Goal: Task Accomplishment & Management: Complete application form

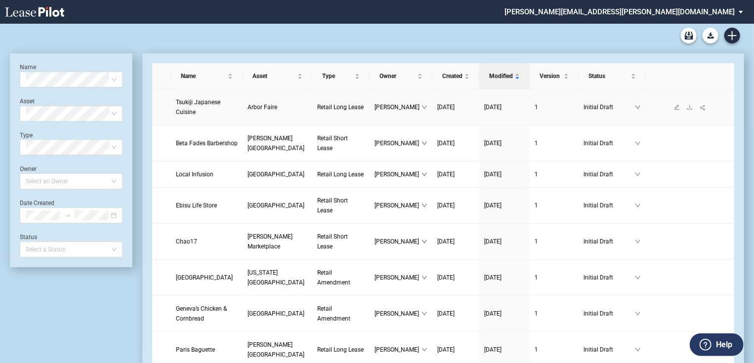
click at [195, 113] on span "Tsukiji Japanese Cuisine" at bounding box center [198, 107] width 44 height 17
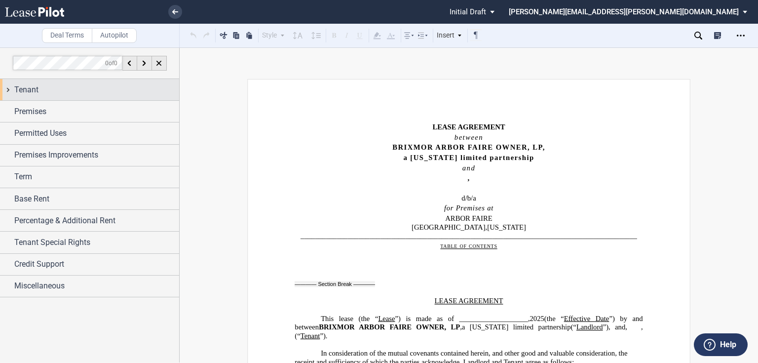
click at [58, 89] on div "Tenant" at bounding box center [96, 90] width 165 height 12
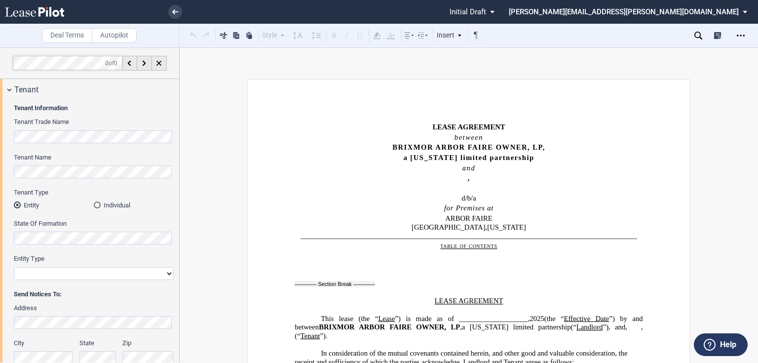
click at [9, 167] on div "Tenant Information Tenant Trade Name Tenant Name Tenant Type Entity Individual …" at bounding box center [89, 292] width 179 height 385
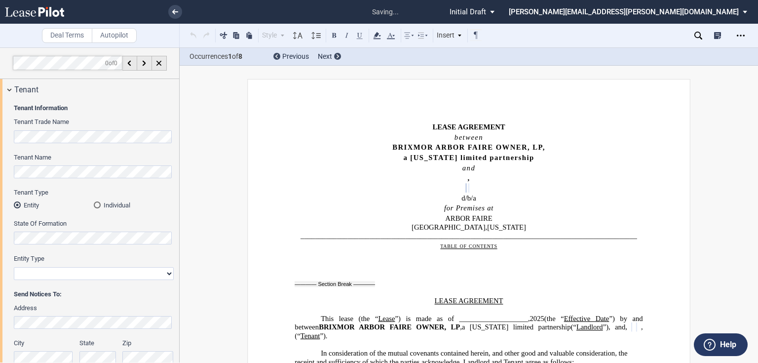
click at [102, 277] on select "Corporation Limited Liability Company General Partnership Limited Partnership O…" at bounding box center [94, 273] width 160 height 13
select select "limited liability company"
click at [14, 267] on select "Corporation Limited Liability Company General Partnership Limited Partnership O…" at bounding box center [94, 273] width 160 height 13
click at [172, 296] on div "Tenant Information Tenant Trade Name Tenant Name Tenant Type Entity Individual …" at bounding box center [89, 292] width 179 height 385
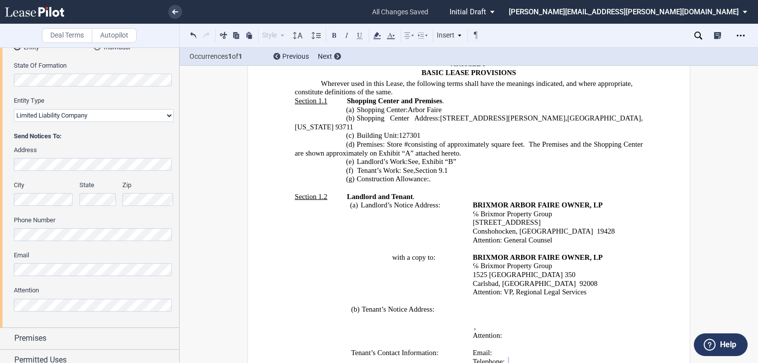
scroll to position [299, 0]
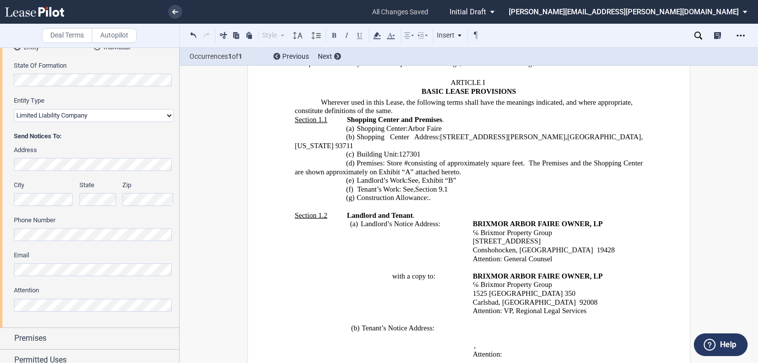
click at [332, 288] on td "with a copy to: ﻿" at bounding box center [382, 293] width 174 height 43
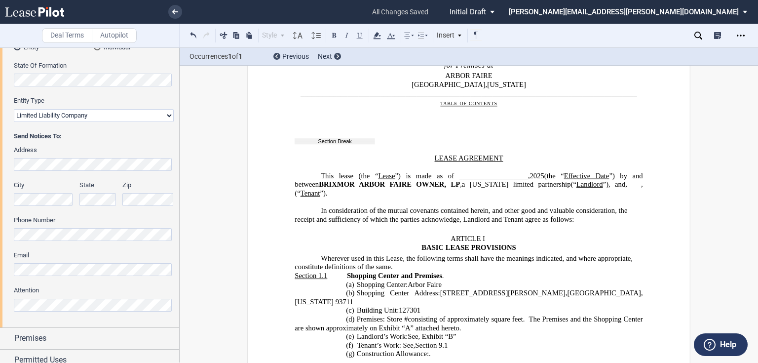
scroll to position [101, 0]
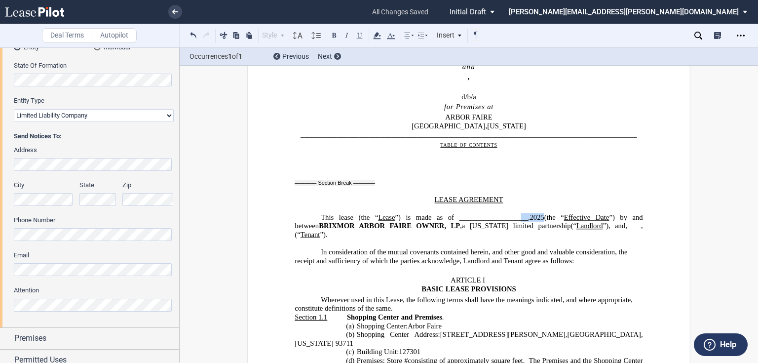
drag, startPoint x: 497, startPoint y: 217, endPoint x: 523, endPoint y: 214, distance: 25.8
click at [523, 214] on span "This lease (the “ Lease ”) is made as of ___________________, 2025 (the “ Effec…" at bounding box center [470, 221] width 350 height 17
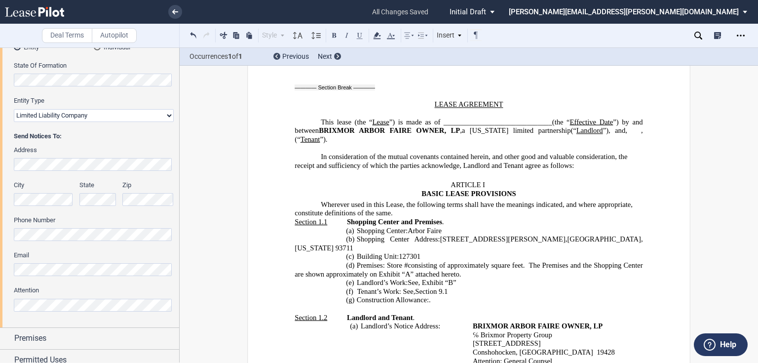
scroll to position [198, 0]
click at [516, 264] on p "(d) Premises: Store # ﻿ ﻿ consisting of approximately ﻿ ﻿ square feet. The Prem…" at bounding box center [469, 268] width 348 height 17
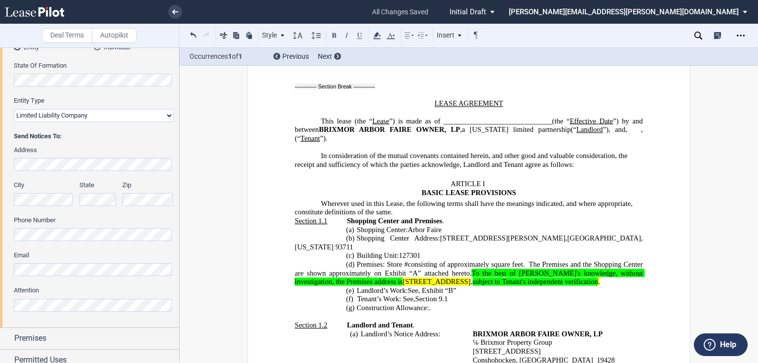
drag, startPoint x: 436, startPoint y: 273, endPoint x: 541, endPoint y: 273, distance: 105.2
click at [471, 278] on span "[STREET_ADDRESS]" at bounding box center [437, 282] width 68 height 8
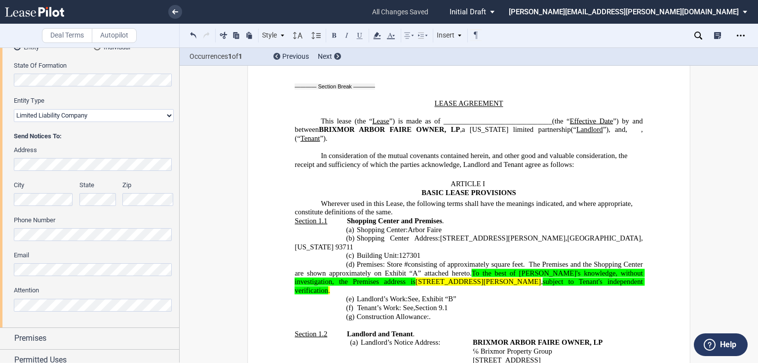
drag, startPoint x: 519, startPoint y: 273, endPoint x: 558, endPoint y: 274, distance: 39.5
click at [541, 278] on span "[STREET_ADDRESS][PERSON_NAME]" at bounding box center [478, 282] width 125 height 8
drag, startPoint x: 561, startPoint y: 272, endPoint x: 577, endPoint y: 270, distance: 15.9
click at [541, 278] on span "[STREET_ADDRESS][PERSON_NAME]" at bounding box center [478, 282] width 125 height 8
click at [528, 269] on span "To the best of [PERSON_NAME]'s knowledge, without investigation, the Premises a…" at bounding box center [470, 277] width 350 height 17
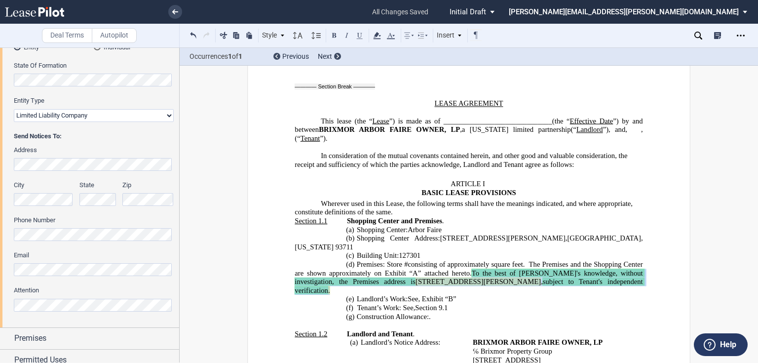
click at [393, 282] on p "(d) Premises: Store # ﻿ ﻿ consisting of approximately ﻿ ﻿ square feet. The Prem…" at bounding box center [469, 277] width 348 height 35
click at [374, 35] on icon at bounding box center [377, 36] width 12 height 12
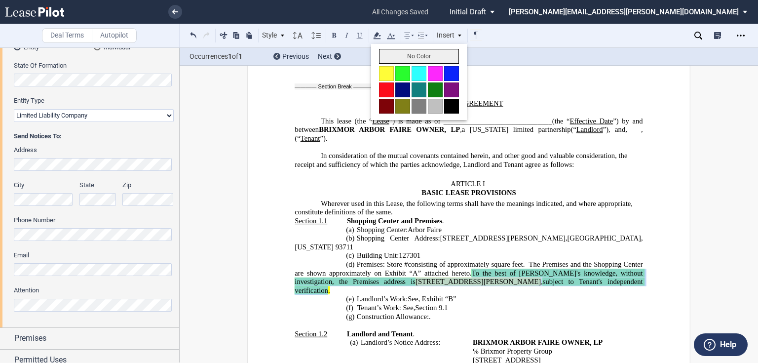
click at [395, 52] on button "No Color" at bounding box center [419, 56] width 80 height 15
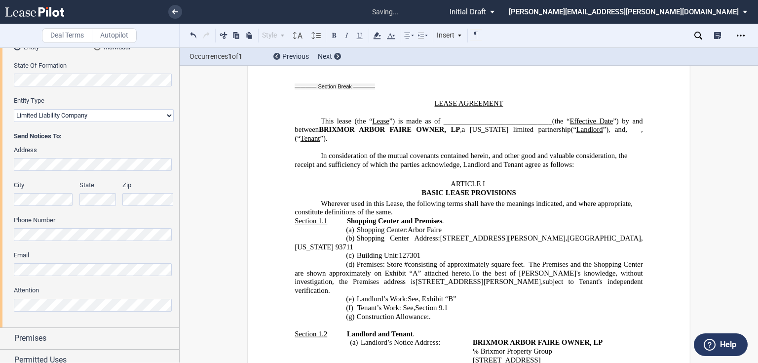
click at [472, 228] on p "(a) Shopping Center: [GEOGRAPHIC_DATA]" at bounding box center [469, 229] width 348 height 9
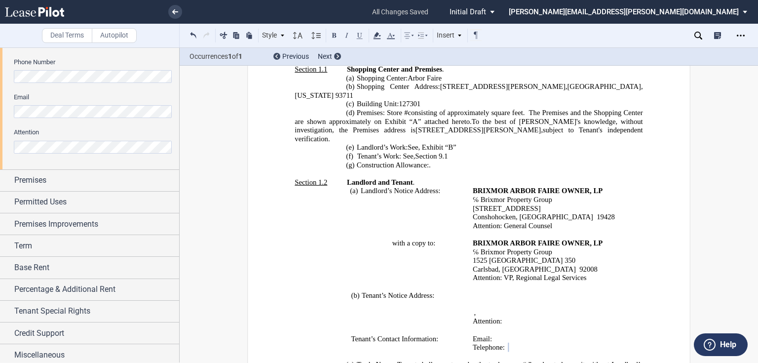
scroll to position [395, 0]
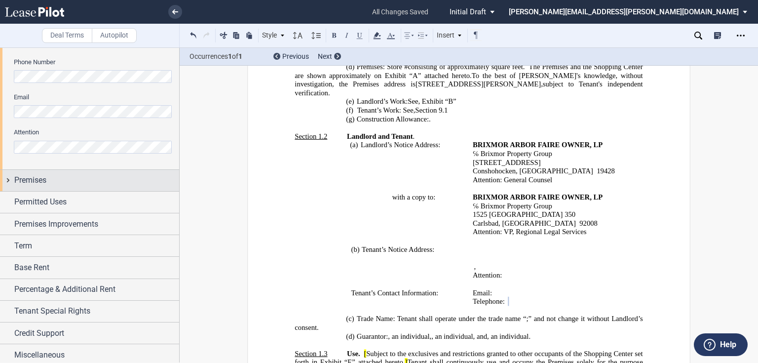
click at [38, 178] on span "Premises" at bounding box center [30, 180] width 32 height 12
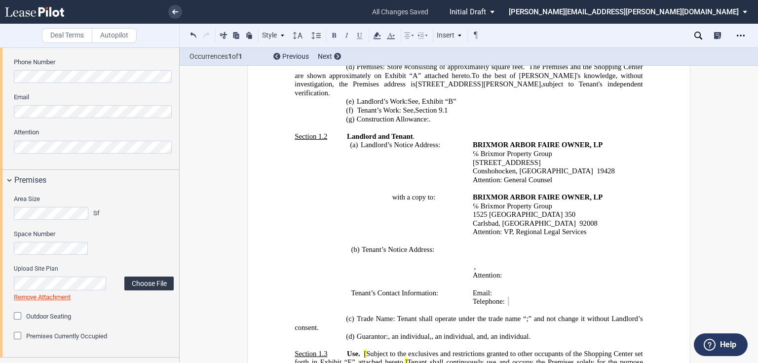
click at [140, 281] on label "Choose File" at bounding box center [148, 284] width 49 height 14
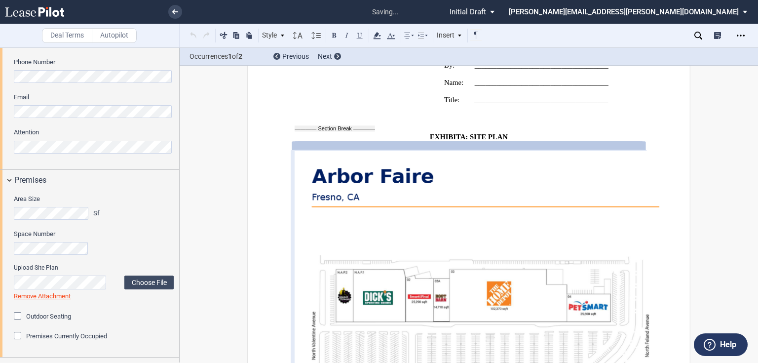
scroll to position [14670, 0]
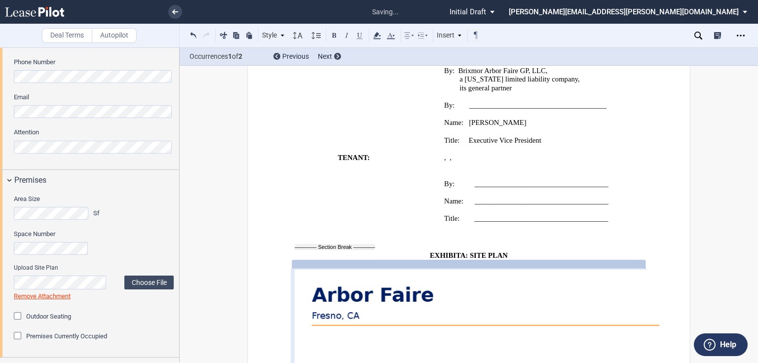
click at [59, 315] on span "Outdoor Seating" at bounding box center [48, 316] width 45 height 7
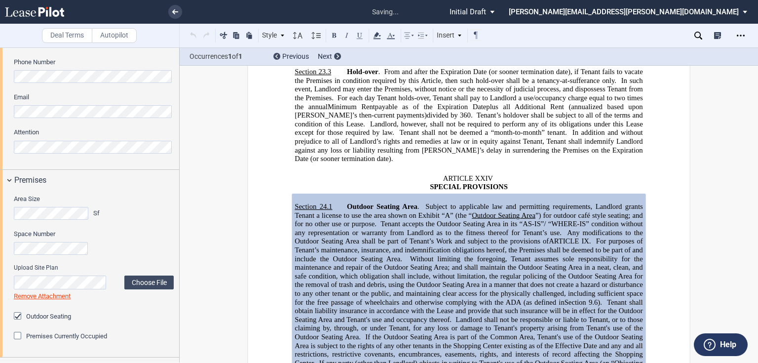
scroll to position [12860, 0]
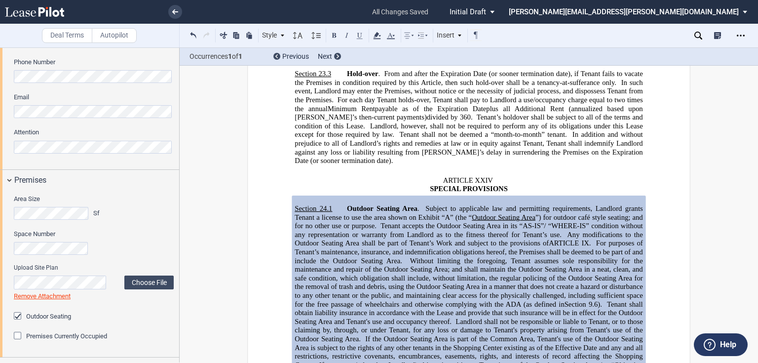
click at [574, 317] on span "Landlord shall not be responsible or liable to Tenant, or to those claiming by,…" at bounding box center [470, 330] width 350 height 26
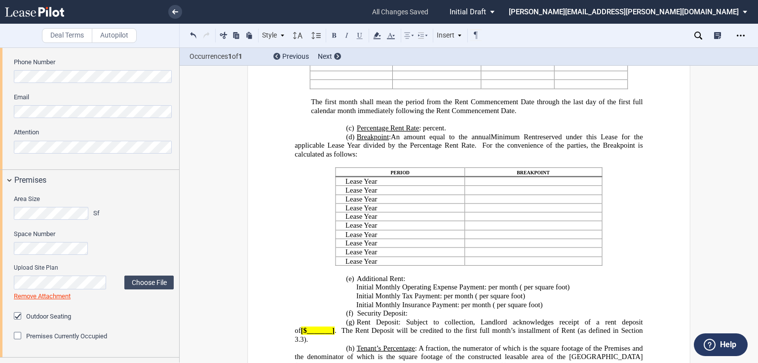
scroll to position [1187, 0]
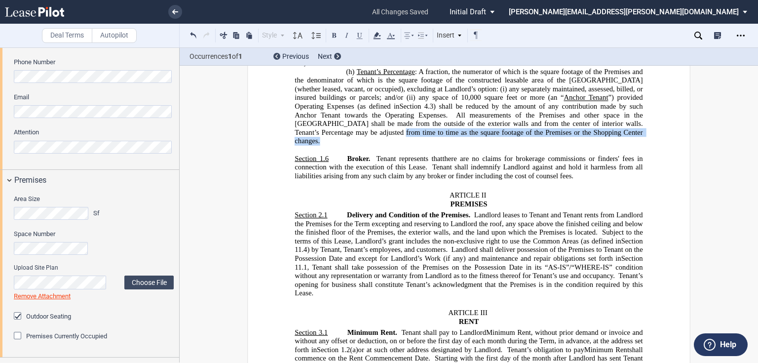
drag, startPoint x: 753, startPoint y: 72, endPoint x: 753, endPoint y: 62, distance: 9.4
click at [753, 62] on div "Deal Terms Autopilot Style ARTICLE I Section 1.1 (a) Subsection 1 (i) Subsectio…" at bounding box center [379, 205] width 758 height 316
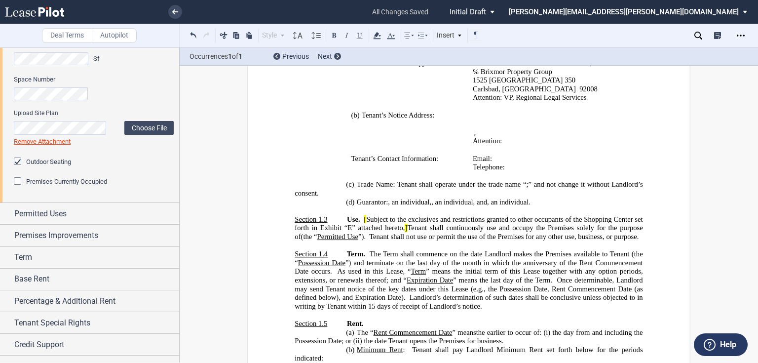
scroll to position [474, 0]
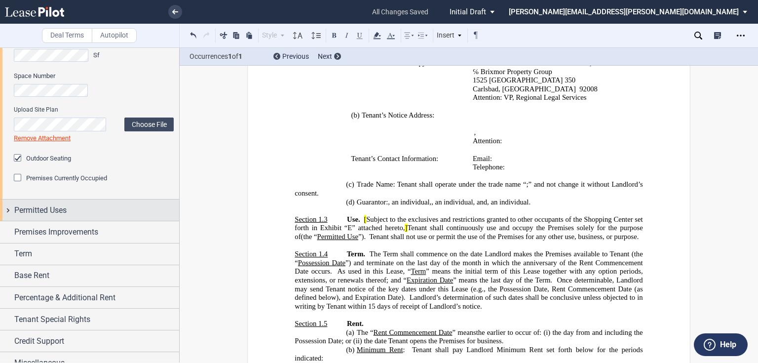
click at [52, 209] on span "Permitted Uses" at bounding box center [40, 210] width 52 height 12
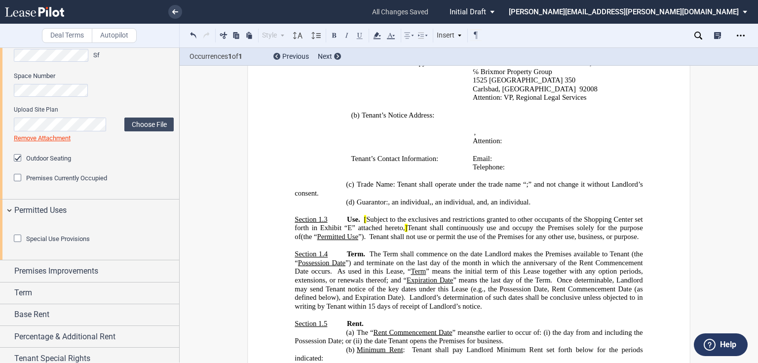
click at [699, 38] on icon at bounding box center [699, 36] width 8 height 8
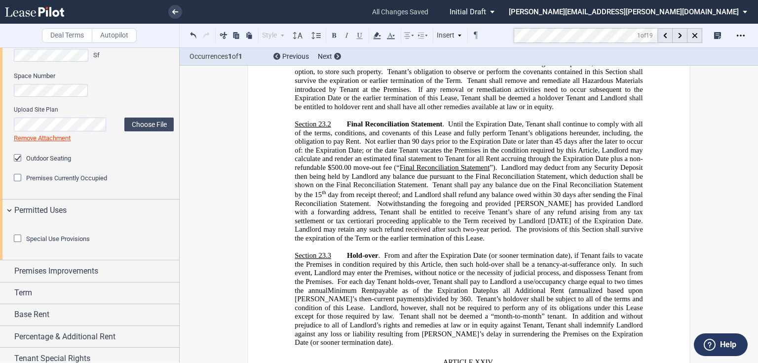
scroll to position [12769, 0]
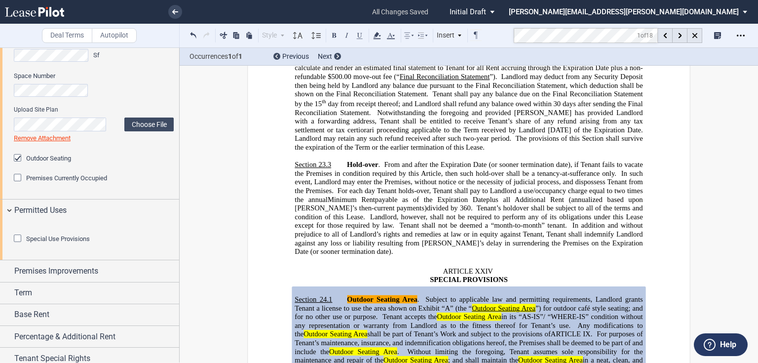
click at [472, 330] on span "For purposes of Tenant’s maintenance, insurance, and indemnification obligation…" at bounding box center [470, 343] width 350 height 26
click at [693, 34] on icon at bounding box center [695, 35] width 5 height 5
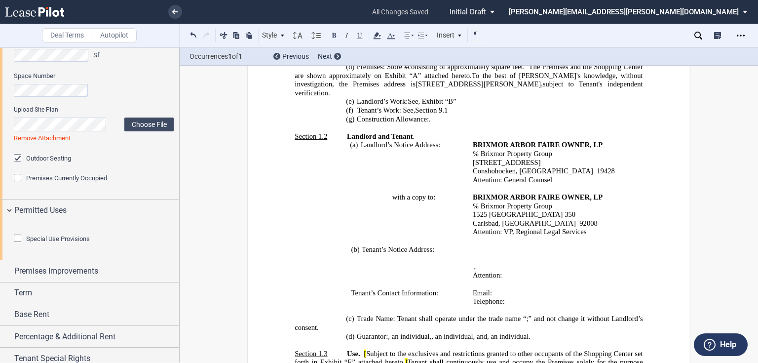
scroll to position [593, 0]
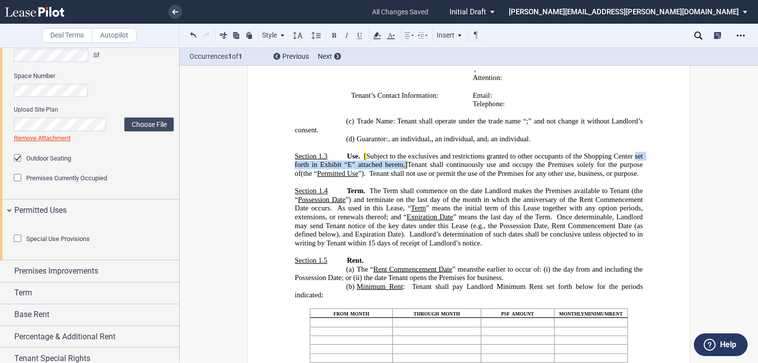
drag, startPoint x: 634, startPoint y: 158, endPoint x: 402, endPoint y: 167, distance: 231.8
click at [402, 167] on span "Use. [ Subject to the exclusives and restrictions granted to other occupants of…" at bounding box center [470, 165] width 350 height 26
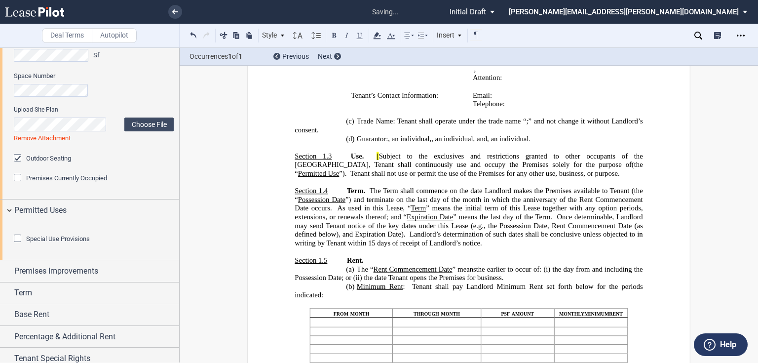
click at [366, 157] on span "Subject to the exclusives and restrictions granted to other occupants of the [G…" at bounding box center [470, 160] width 350 height 17
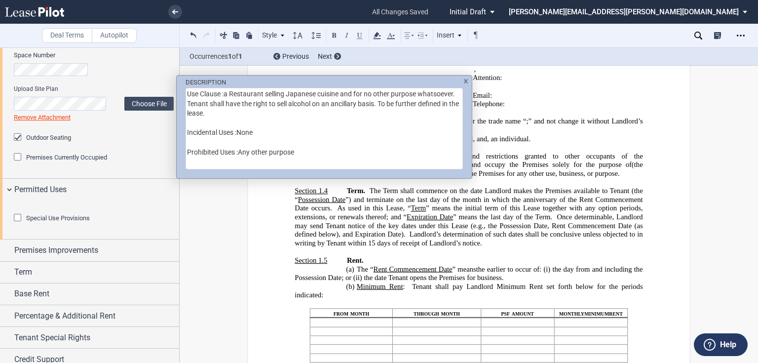
scroll to position [497, 0]
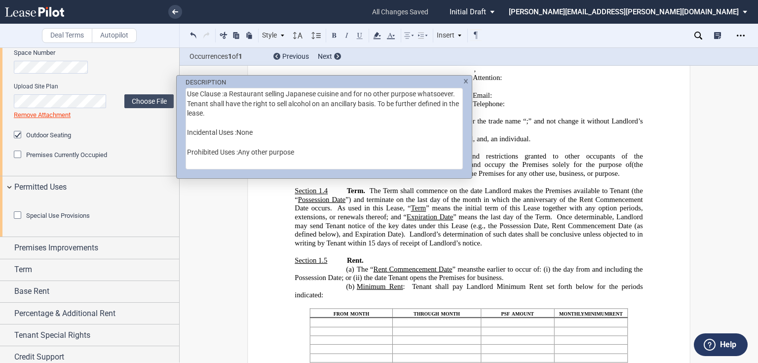
click at [17, 269] on div "DESCRIPTION Use Clause :a Restaurant selling Japanese cuisine and for no other …" at bounding box center [379, 181] width 758 height 363
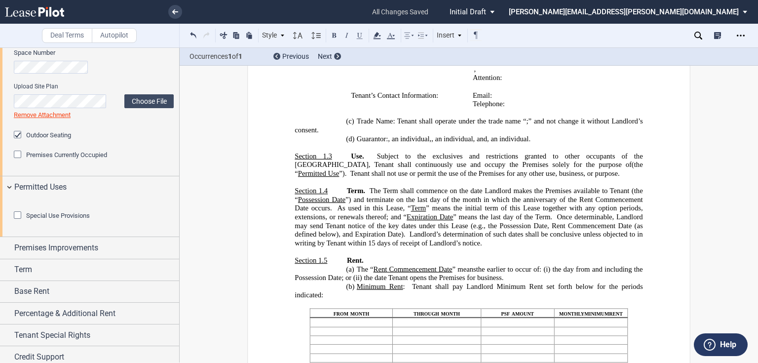
click at [17, 221] on div "Special Use Provisions" at bounding box center [19, 216] width 10 height 10
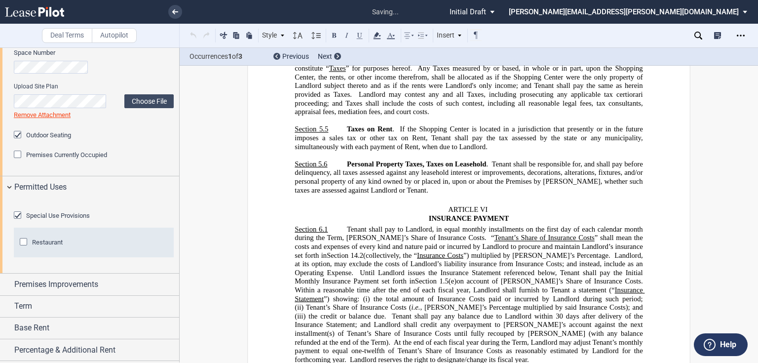
scroll to position [3967, 0]
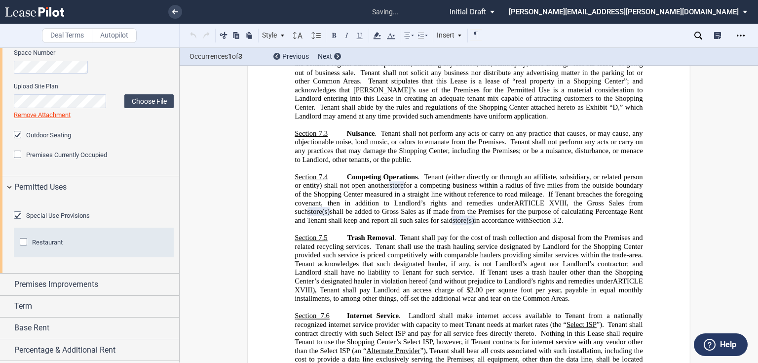
click at [32, 246] on span "Restaurant" at bounding box center [47, 241] width 31 height 7
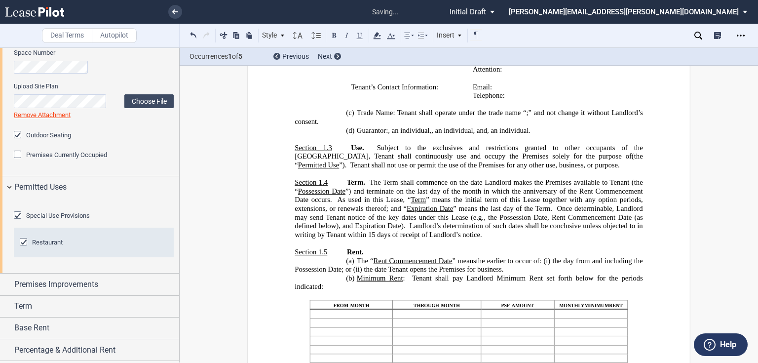
scroll to position [598, 0]
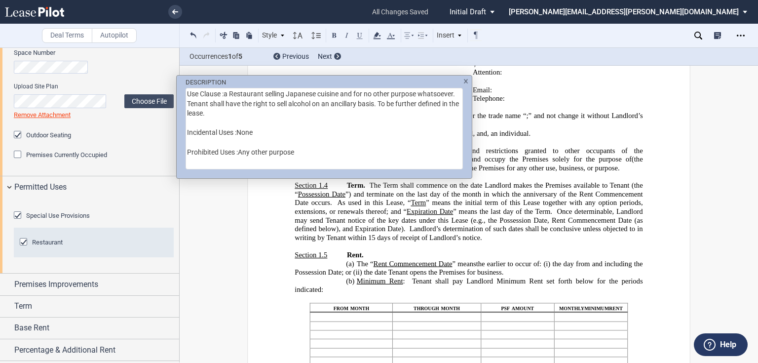
click at [325, 105] on textarea "Use Clause :a Restaurant selling Japanese cuisine and for no other purpose what…" at bounding box center [325, 128] width 278 height 81
drag, startPoint x: 230, startPoint y: 94, endPoint x: 194, endPoint y: 93, distance: 36.1
click at [194, 93] on textarea "Use Clause :a Restaurant selling Japanese cuisine and for no other purpose what…" at bounding box center [325, 128] width 278 height 81
click at [231, 91] on textarea "Use Clause :a Restaurant selling Japanese cuisine and for no other purpose what…" at bounding box center [325, 128] width 278 height 81
drag, startPoint x: 224, startPoint y: 93, endPoint x: 177, endPoint y: 89, distance: 47.5
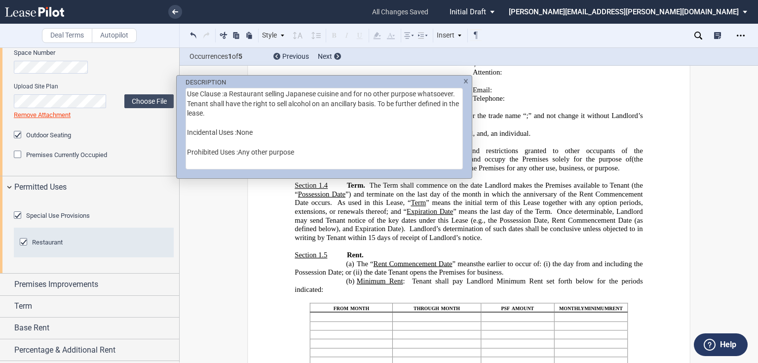
click at [177, 89] on div "DESCRIPTION Use Clause :a Restaurant selling Japanese cuisine and for no other …" at bounding box center [324, 123] width 295 height 95
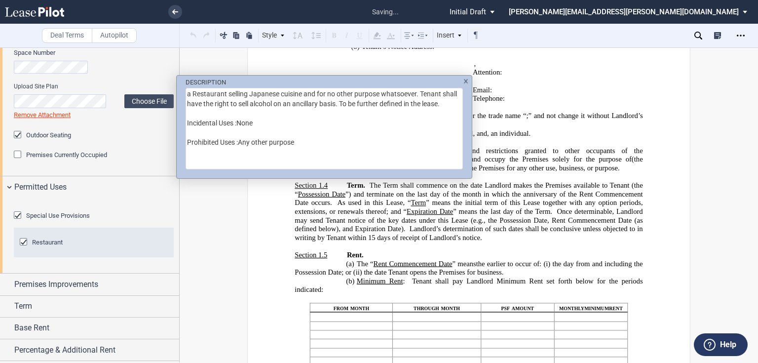
click at [195, 92] on textarea "a Restaurant selling Japanese cuisine and for no other purpose whatsoever. Tena…" at bounding box center [325, 128] width 278 height 81
click at [193, 94] on textarea "a restaurant selling Japanese cuisine and for no other purpose whatsoever. Tena…" at bounding box center [325, 128] width 278 height 81
drag, startPoint x: 253, startPoint y: 92, endPoint x: 273, endPoint y: 93, distance: 19.8
click at [273, 93] on textarea "a sit-down restaurant selling Japanese cuisine and for no other purpose whatsoe…" at bounding box center [325, 128] width 278 height 81
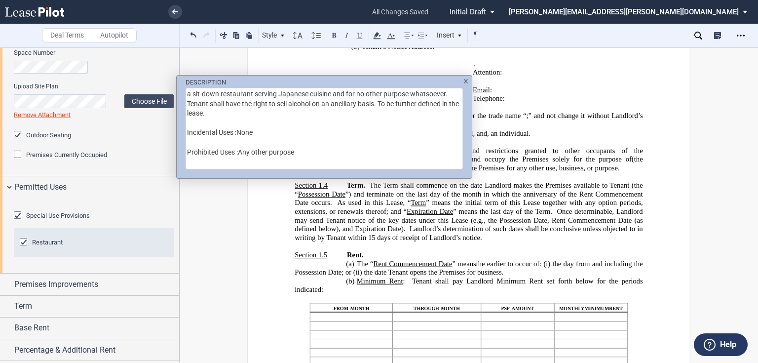
click at [332, 112] on textarea "a sit-down restaurant serving Japanese cuisine and for no other purpose whatsoe…" at bounding box center [325, 128] width 278 height 81
drag, startPoint x: 333, startPoint y: 94, endPoint x: 335, endPoint y: 156, distance: 61.8
click at [335, 156] on textarea "a sit-down restaurant serving Japanese cuisine and for no other purpose whatsoe…" at bounding box center [325, 128] width 278 height 81
paste textarea "on an incidental basis thereto, Tenant may operate a bar for service offer beer…"
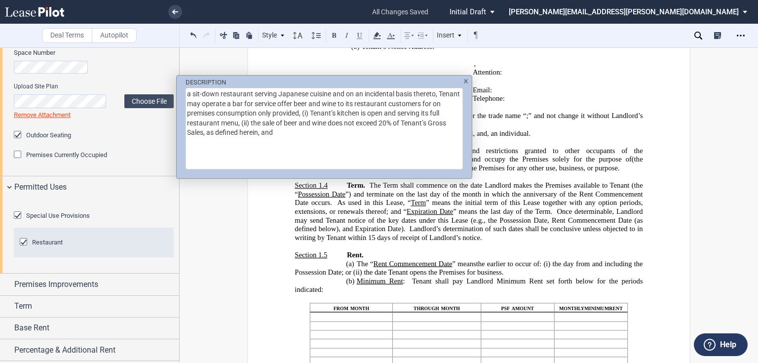
scroll to position [0, 0]
click at [241, 123] on textarea "a sit-down restaurant serving Japanese cuisine and on an incidental basis there…" at bounding box center [325, 128] width 278 height 81
click at [295, 133] on textarea "a sit-down restaurant serving Japanese cuisine and on an incidental basis there…" at bounding box center [325, 128] width 278 height 81
type textarea "a sit-down restaurant serving Japanese cuisine and on an incidental basis there…"
click at [624, 221] on div "DESCRIPTION a sit-down restaurant serving Japanese cuisine and on an incidental…" at bounding box center [379, 181] width 758 height 363
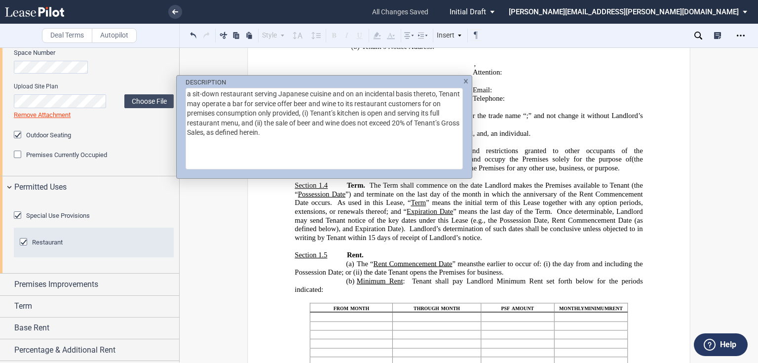
drag, startPoint x: 333, startPoint y: 94, endPoint x: 440, endPoint y: 93, distance: 107.2
click at [440, 93] on textarea "a sit-down restaurant serving Japanese cuisine and on an incidental basis there…" at bounding box center [325, 128] width 278 height 81
click at [427, 94] on textarea "a sit-down restaurant serving Japanese cuisine. In conjunction with Tenant’s oT…" at bounding box center [325, 128] width 278 height 81
drag, startPoint x: 295, startPoint y: 104, endPoint x: 421, endPoint y: 114, distance: 126.3
click at [421, 114] on textarea "a sit-down restaurant serving Japanese cuisine. In conjunction with Tenant’s op…" at bounding box center [325, 128] width 278 height 81
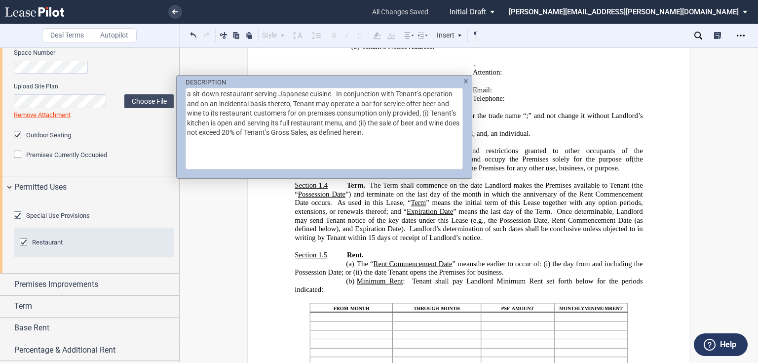
paste textarea "y"
click at [357, 113] on textarea "a sit-down restaurant serving Japanese cuisine. In conjunction with Tenant’s op…" at bounding box center [325, 128] width 278 height 81
click at [327, 139] on textarea "a sit-down restaurant serving Japanese cuisine. In conjunction with Tenant’s op…" at bounding box center [325, 128] width 278 height 81
type textarea "a sit-down restaurant serving Japanese cuisine. In conjunction with Tenant’s op…"
click at [509, 164] on div "DESCRIPTION a sit-down restaurant serving Japanese cuisine. In conjunction with…" at bounding box center [379, 181] width 758 height 363
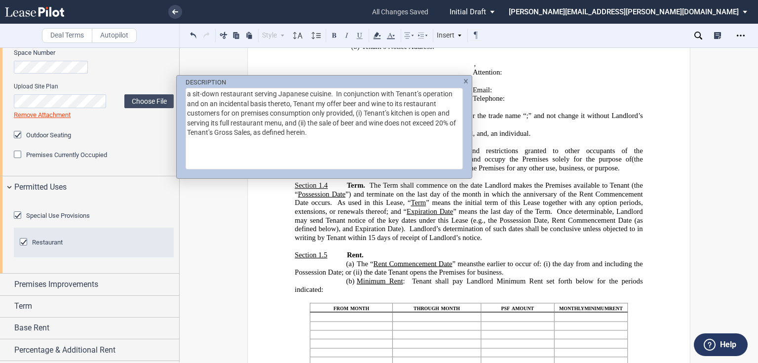
click at [531, 137] on div "DESCRIPTION a sit-down restaurant serving Japanese cuisine. In conjunction with…" at bounding box center [379, 181] width 758 height 363
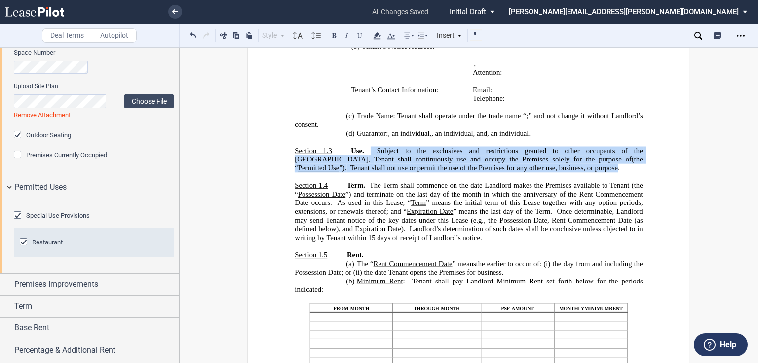
drag, startPoint x: 375, startPoint y: 148, endPoint x: 616, endPoint y: 193, distance: 245.1
click at [616, 172] on span "Use. Subject to the exclusives and restrictions granted to other occupants of t…" at bounding box center [470, 159] width 350 height 26
click at [45, 290] on span "Premises Improvements" at bounding box center [56, 284] width 84 height 12
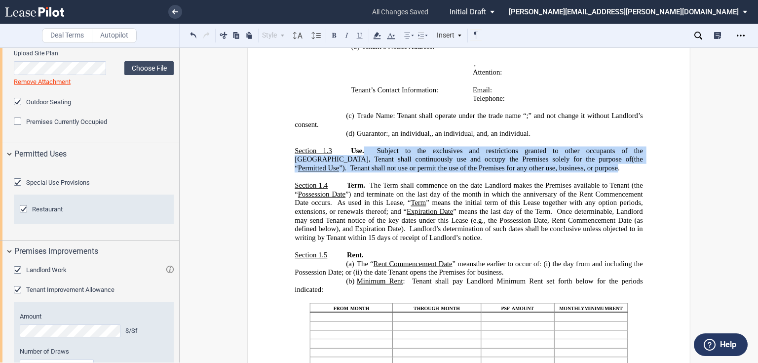
scroll to position [655, 0]
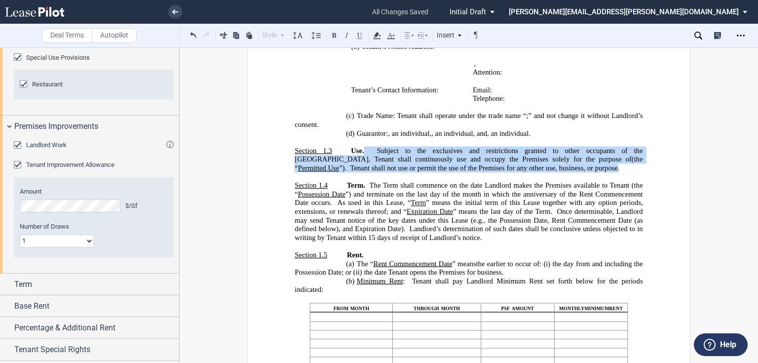
click at [700, 35] on icon at bounding box center [699, 36] width 8 height 8
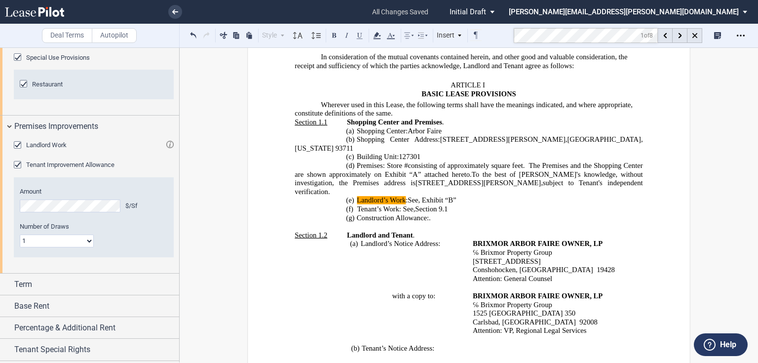
scroll to position [314, 0]
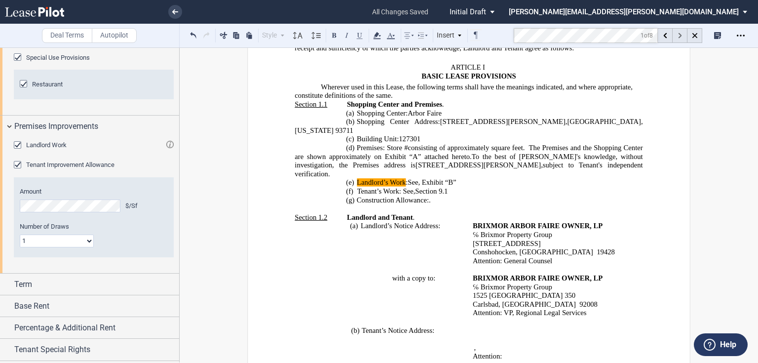
click at [683, 36] on div at bounding box center [680, 35] width 15 height 15
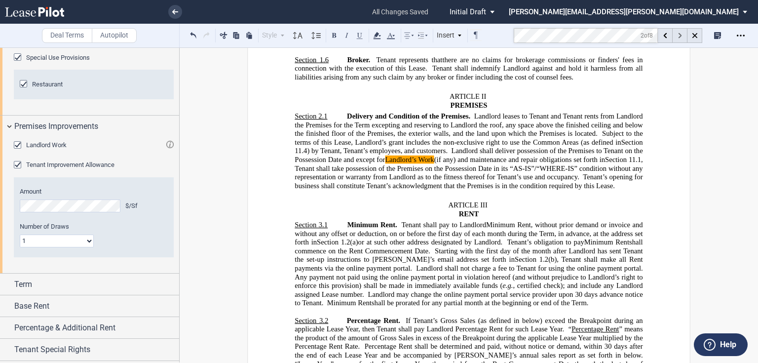
click at [683, 36] on div at bounding box center [680, 35] width 15 height 15
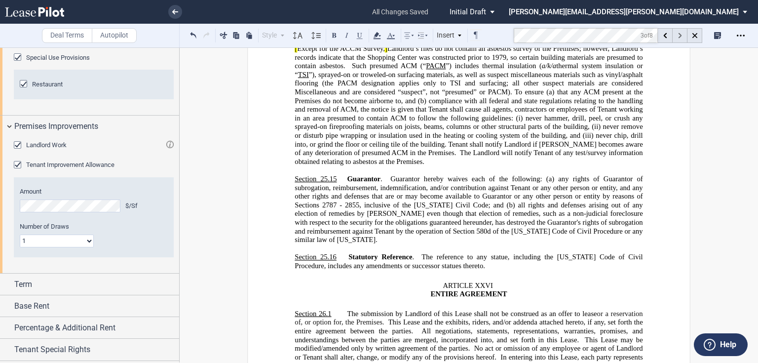
scroll to position [16258, 0]
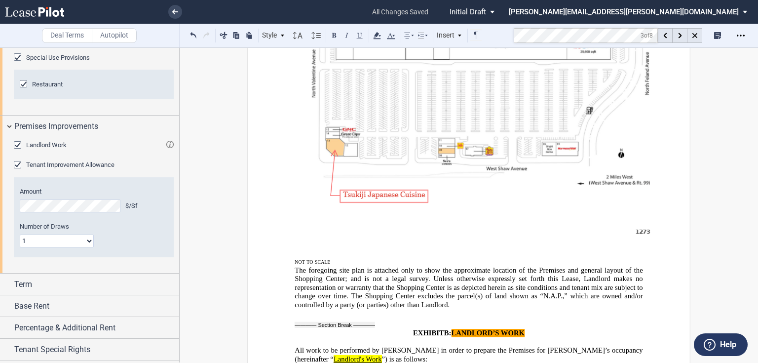
scroll to position [16298, 0]
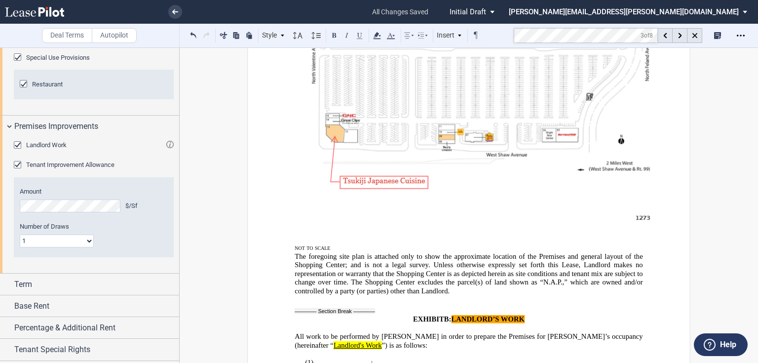
click at [324, 358] on span "_____________;" at bounding box center [348, 362] width 49 height 8
click at [320, 358] on p "(1) _____________;" at bounding box center [469, 362] width 348 height 9
drag, startPoint x: 322, startPoint y: 179, endPoint x: 368, endPoint y: 177, distance: 46.0
click at [368, 358] on span "_____________;" at bounding box center [348, 362] width 49 height 8
click at [356, 358] on span "_____________;" at bounding box center [348, 362] width 49 height 8
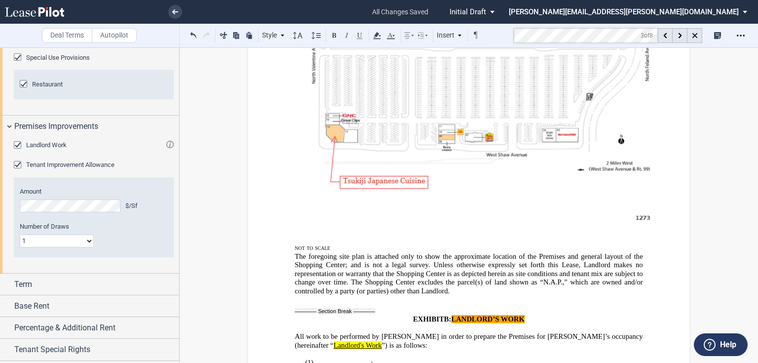
click at [345, 358] on span "_____________;" at bounding box center [348, 362] width 49 height 8
drag, startPoint x: 321, startPoint y: 180, endPoint x: 369, endPoint y: 179, distance: 47.4
click at [369, 358] on span "_____________;" at bounding box center [348, 362] width 49 height 8
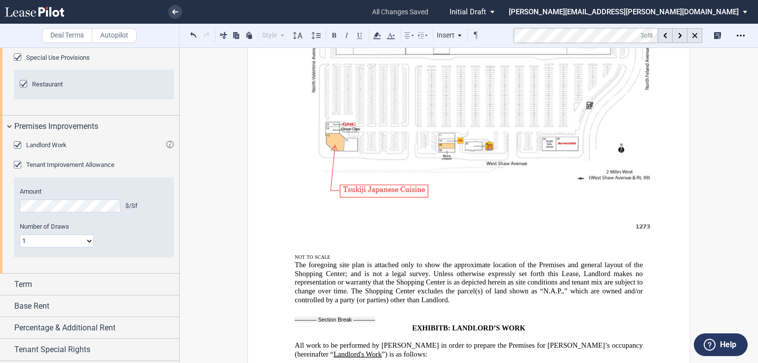
drag, startPoint x: 320, startPoint y: 186, endPoint x: 368, endPoint y: 186, distance: 47.9
drag, startPoint x: 360, startPoint y: 186, endPoint x: 347, endPoint y: 189, distance: 13.6
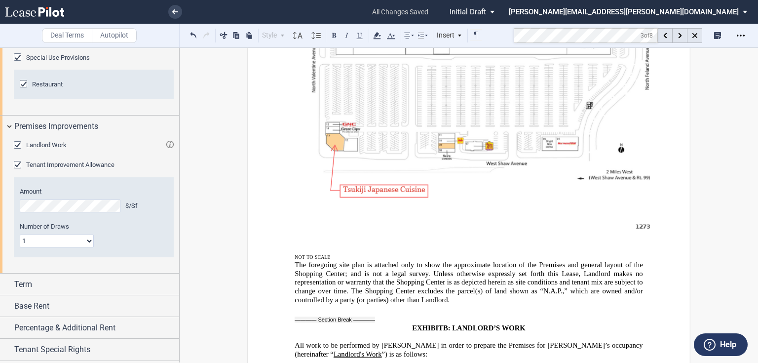
drag, startPoint x: 322, startPoint y: 197, endPoint x: 369, endPoint y: 194, distance: 47.0
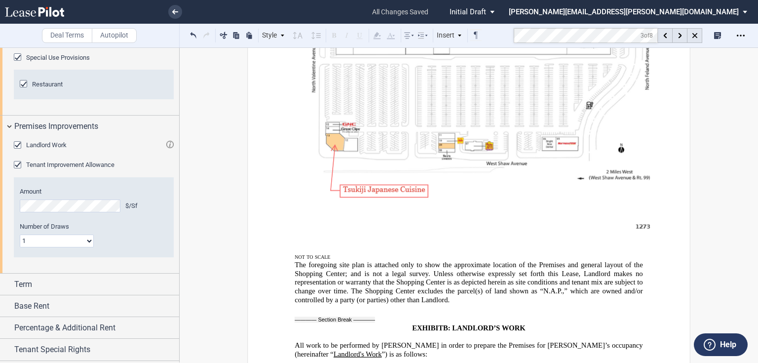
click at [505, 34] on md-toolbar "Deal Terms Autopilot Style (1) Section Normal Normal 8pt 9pt 10pt 10.5pt 11pt 1…" at bounding box center [379, 36] width 758 height 24
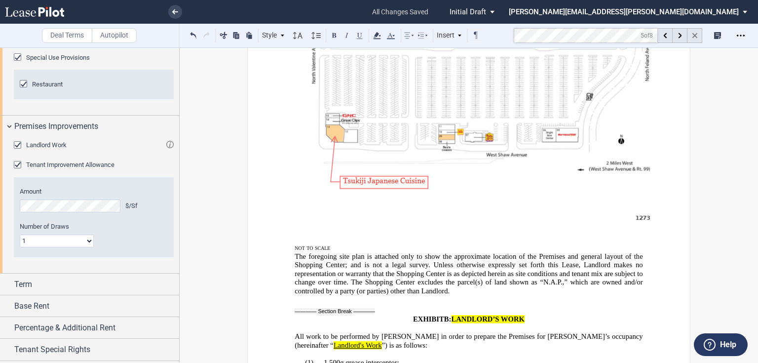
click at [693, 35] on icon at bounding box center [695, 35] width 5 height 5
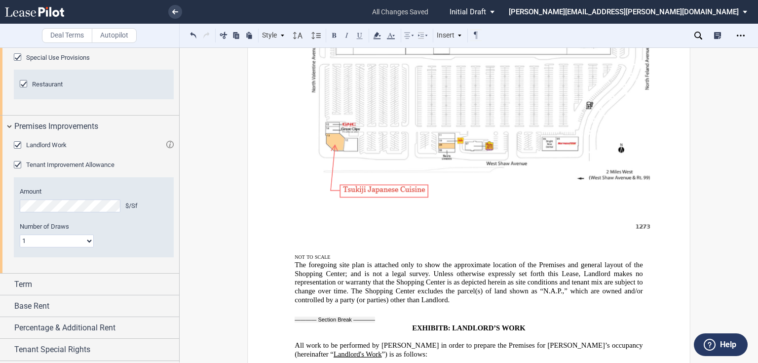
click at [695, 34] on icon at bounding box center [699, 36] width 8 height 8
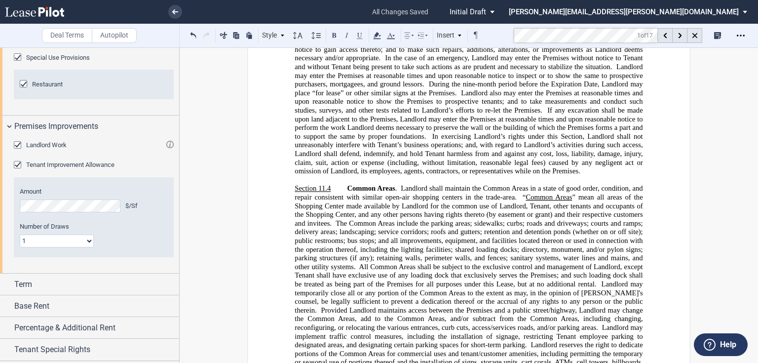
scroll to position [6289, 0]
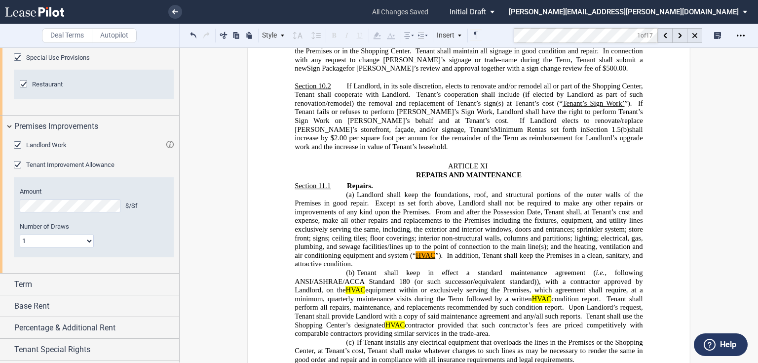
click at [502, 38] on md-toolbar "Deal Terms Autopilot Style (1) Section Normal Normal 8pt 9pt 10pt 10.5pt 11pt 1…" at bounding box center [379, 36] width 758 height 24
click at [692, 38] on div at bounding box center [695, 35] width 15 height 15
click at [696, 34] on icon at bounding box center [699, 36] width 8 height 8
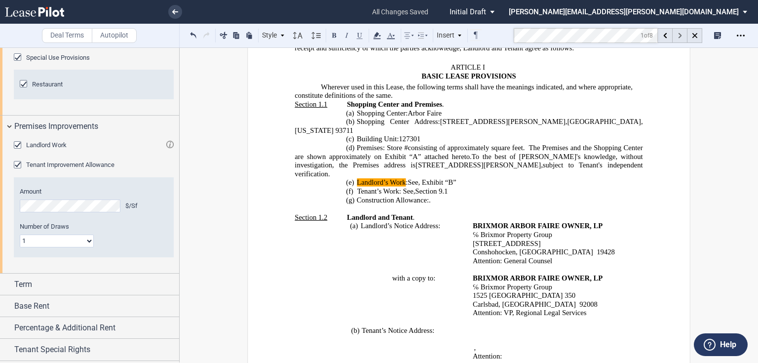
click at [681, 38] on div at bounding box center [680, 35] width 15 height 15
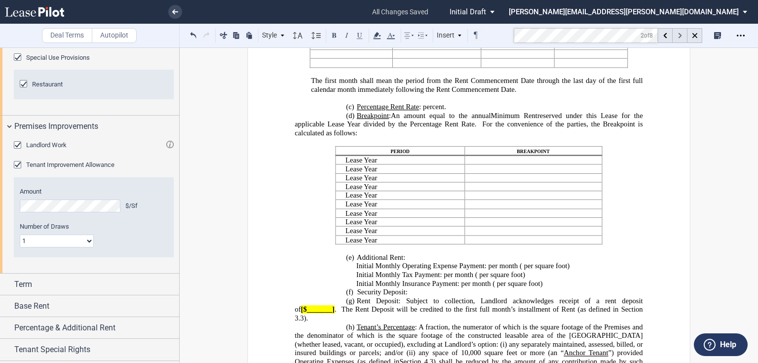
scroll to position [1286, 0]
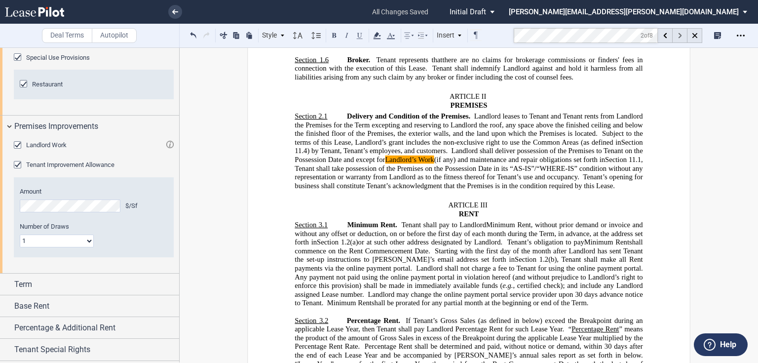
click at [681, 38] on div at bounding box center [680, 35] width 15 height 15
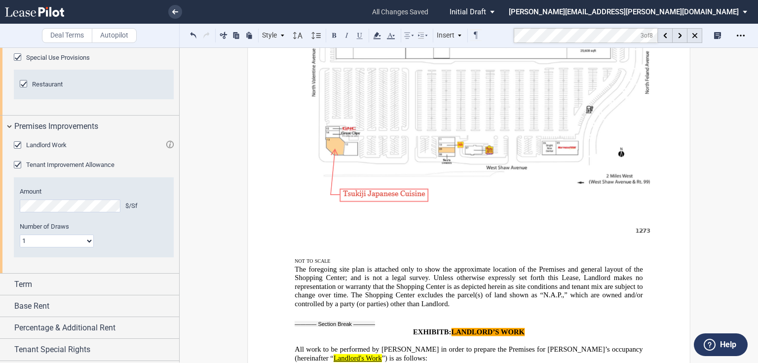
scroll to position [16337, 0]
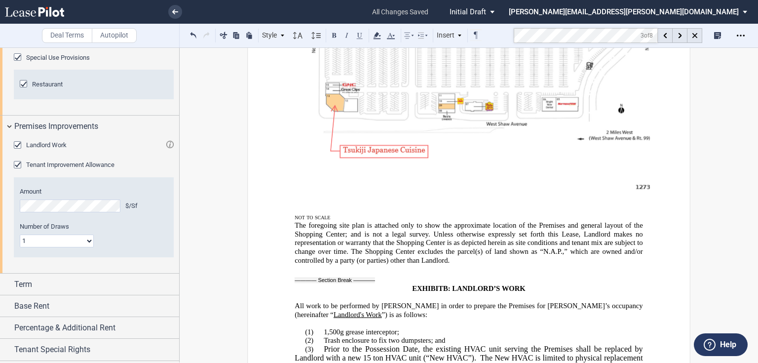
scroll to position [16377, 0]
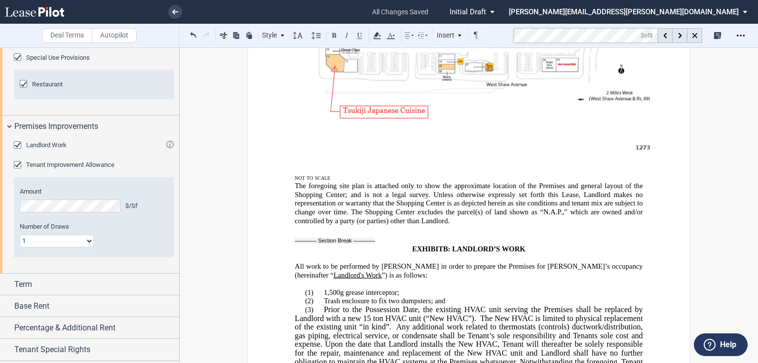
drag, startPoint x: 293, startPoint y: 263, endPoint x: 304, endPoint y: 266, distance: 11.3
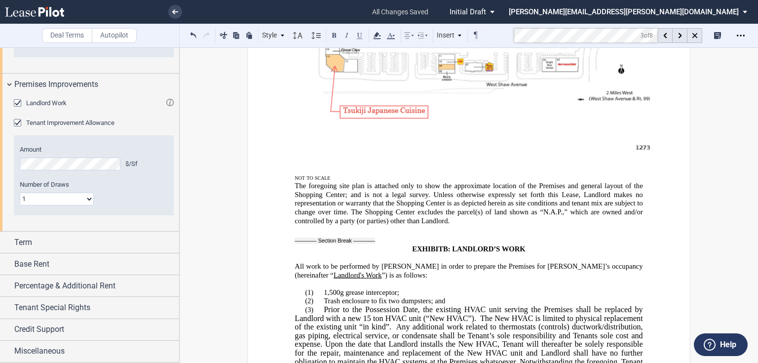
scroll to position [751, 0]
click at [346, 288] on span "1,500g grease interceptor;" at bounding box center [362, 292] width 76 height 8
click at [344, 288] on span "1,500g grease interceptor;" at bounding box center [362, 292] width 76 height 8
click at [367, 288] on span "1,500g Grease interceptor;" at bounding box center [362, 292] width 77 height 8
click at [345, 288] on span "1,500g Grease interceptor;" at bounding box center [362, 292] width 77 height 8
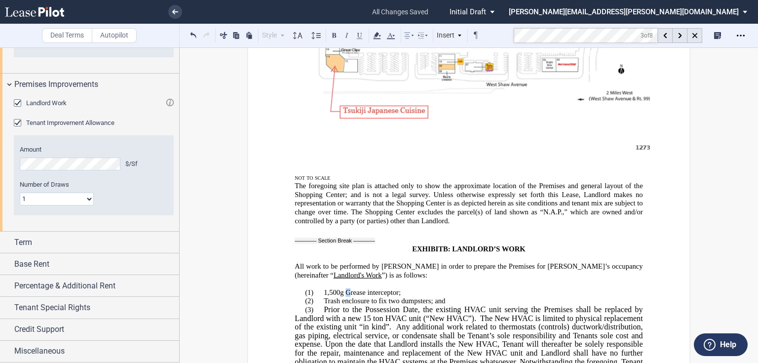
click at [346, 288] on span "1,500g Grease interceptor;" at bounding box center [362, 292] width 77 height 8
click at [320, 288] on p "(1) 1,500g grease interceptor;" at bounding box center [469, 292] width 348 height 9
click at [318, 297] on p "(2) Trash enclosure to fix two dumpsters; and" at bounding box center [469, 301] width 348 height 9
drag, startPoint x: 689, startPoint y: 36, endPoint x: 675, endPoint y: 39, distance: 15.0
click at [689, 36] on div at bounding box center [695, 35] width 15 height 15
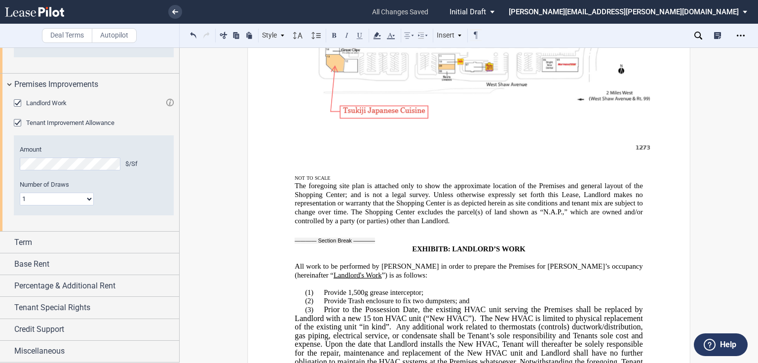
click at [701, 35] on icon at bounding box center [699, 36] width 8 height 8
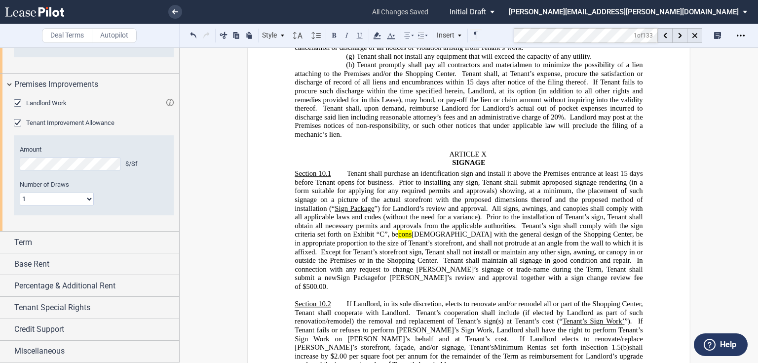
scroll to position [179, 0]
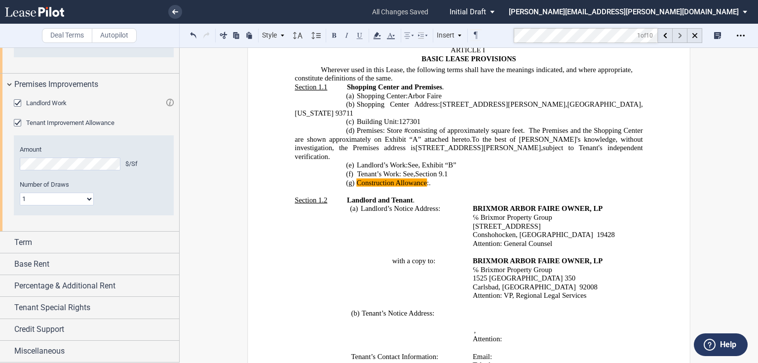
click at [677, 37] on div at bounding box center [680, 35] width 15 height 15
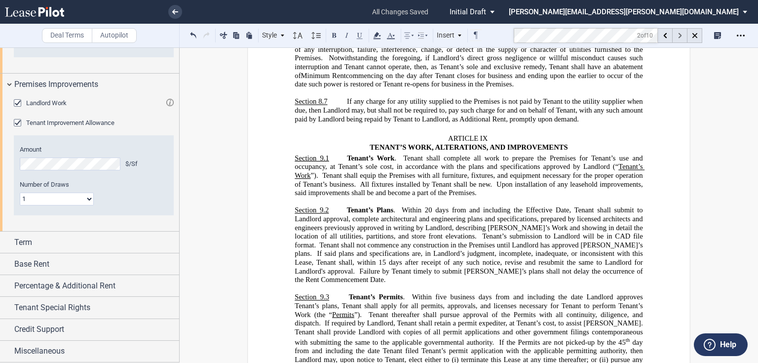
scroll to position [5020, 0]
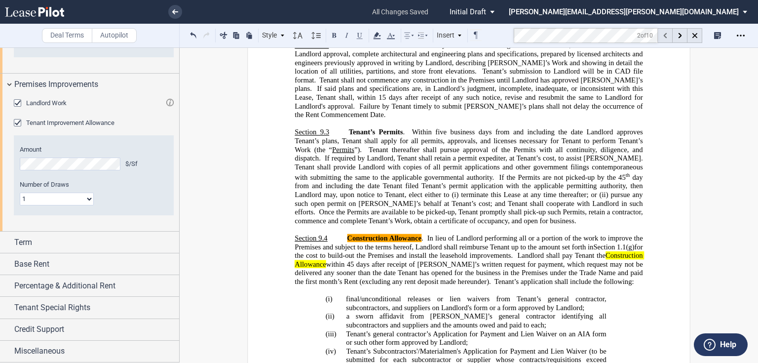
click at [663, 36] on div at bounding box center [665, 35] width 15 height 15
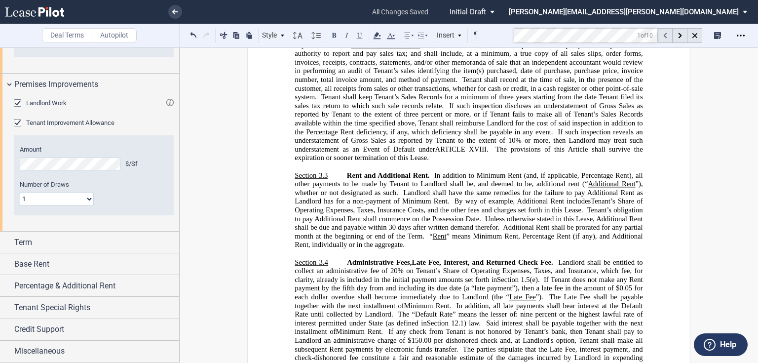
scroll to position [331, 0]
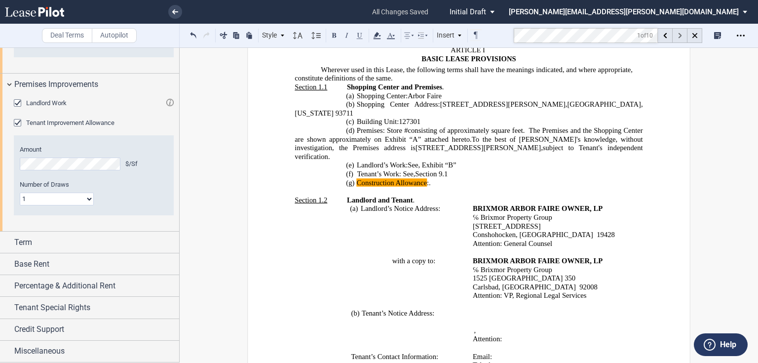
click at [681, 34] on icon at bounding box center [679, 35] width 3 height 5
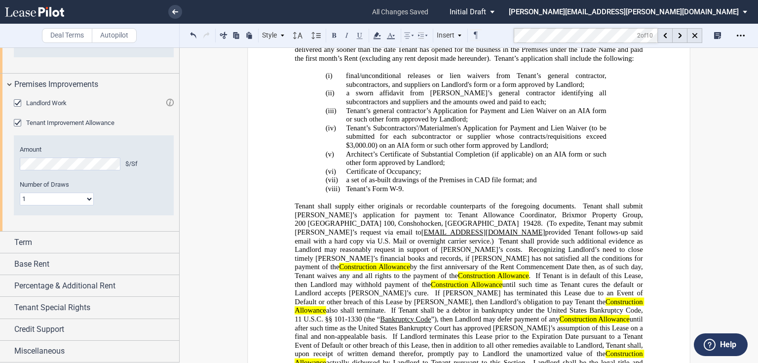
scroll to position [5257, 0]
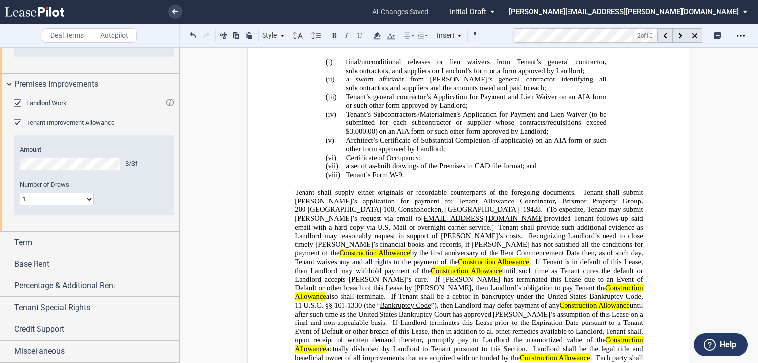
click at [511, 231] on span "Recognizing Landlord’s need to close timely [PERSON_NAME]’s financial books and…" at bounding box center [470, 248] width 350 height 34
drag, startPoint x: 474, startPoint y: 181, endPoint x: 540, endPoint y: 179, distance: 65.7
click at [540, 231] on span "Recognizing Landlord’s need to close timely [PERSON_NAME]’s financial books and…" at bounding box center [470, 248] width 350 height 34
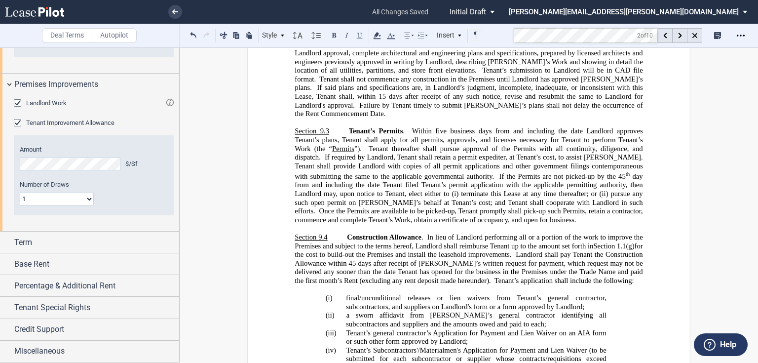
scroll to position [5020, 0]
click at [693, 37] on use at bounding box center [695, 35] width 5 height 5
click at [699, 36] on icon at bounding box center [699, 36] width 8 height 8
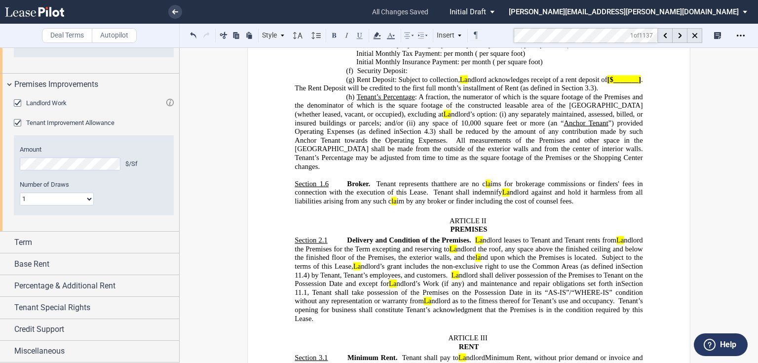
scroll to position [0, 0]
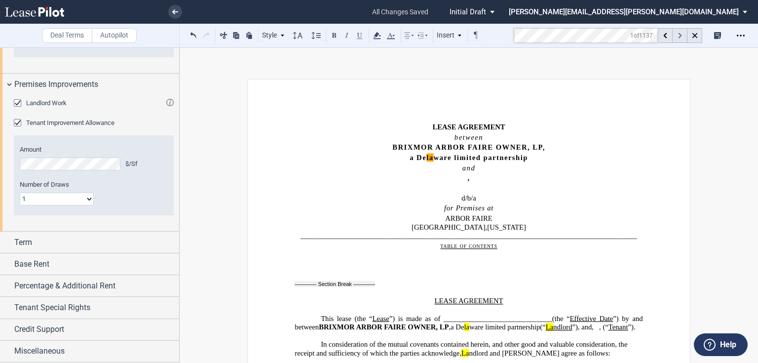
click at [676, 32] on div at bounding box center [680, 35] width 15 height 15
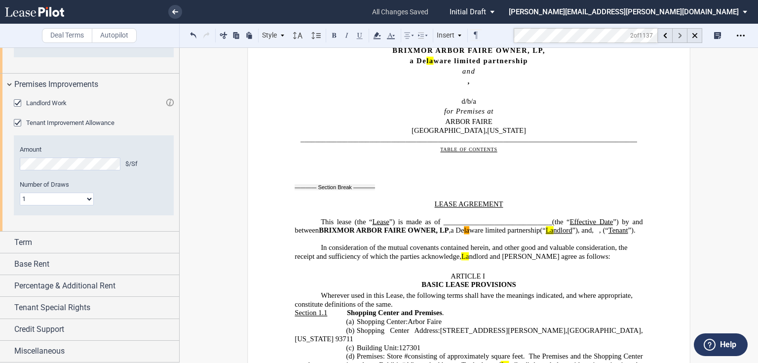
scroll to position [153, 0]
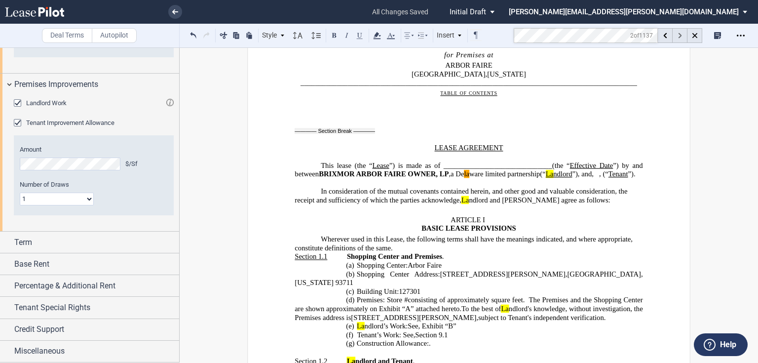
click at [676, 32] on div at bounding box center [680, 35] width 15 height 15
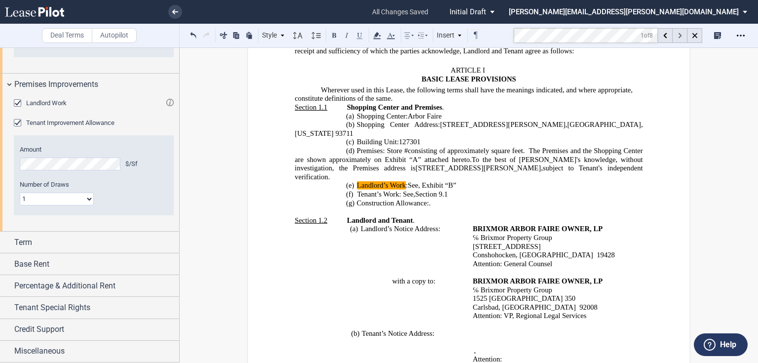
click at [675, 40] on div at bounding box center [680, 35] width 15 height 15
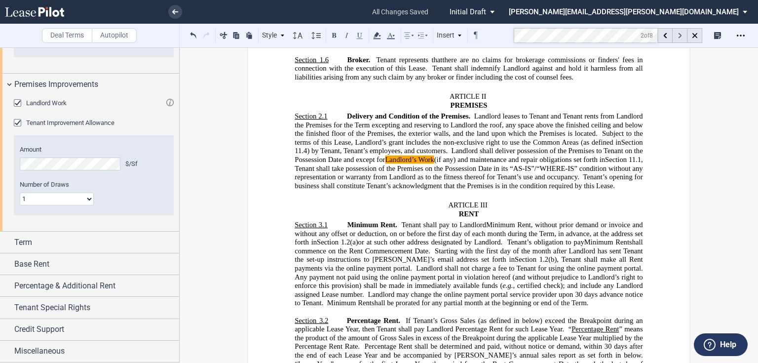
click at [675, 40] on div at bounding box center [680, 35] width 15 height 15
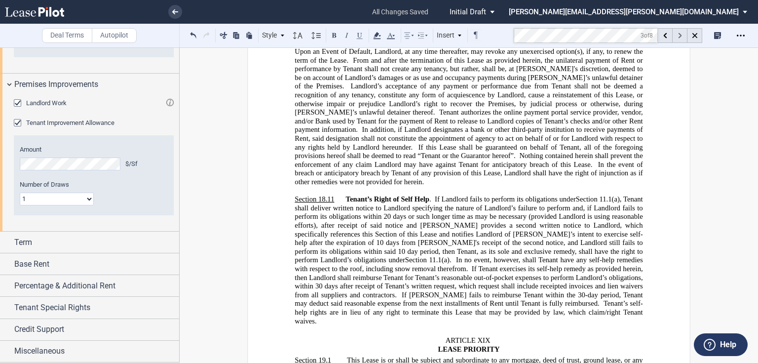
scroll to position [16258, 0]
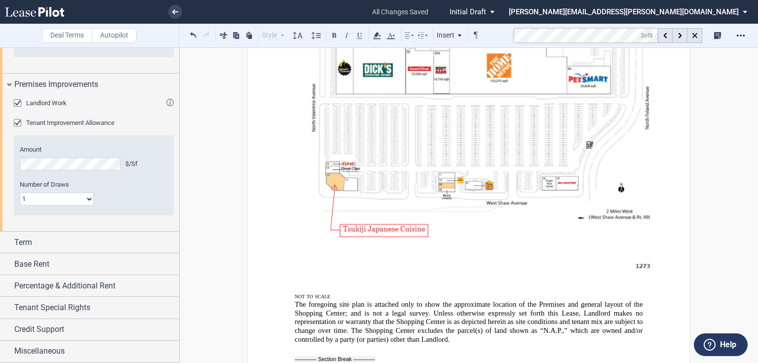
drag, startPoint x: 392, startPoint y: 227, endPoint x: 435, endPoint y: 228, distance: 42.5
drag, startPoint x: 294, startPoint y: 243, endPoint x: 367, endPoint y: 311, distance: 99.9
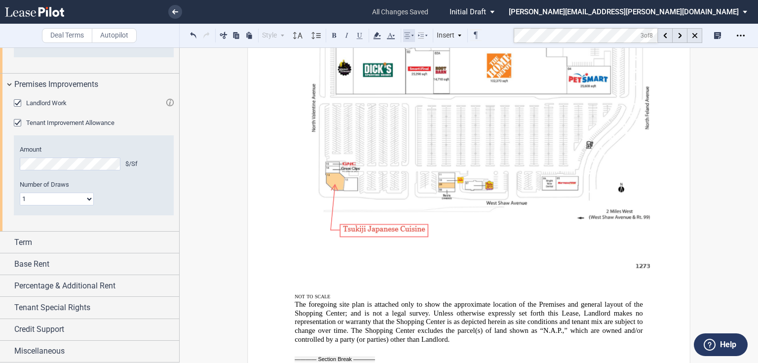
click at [413, 38] on icon at bounding box center [409, 36] width 12 height 12
click at [426, 36] on icon at bounding box center [423, 36] width 12 height 12
click at [440, 57] on button at bounding box center [444, 55] width 12 height 12
click at [444, 56] on icon at bounding box center [445, 55] width 8 height 8
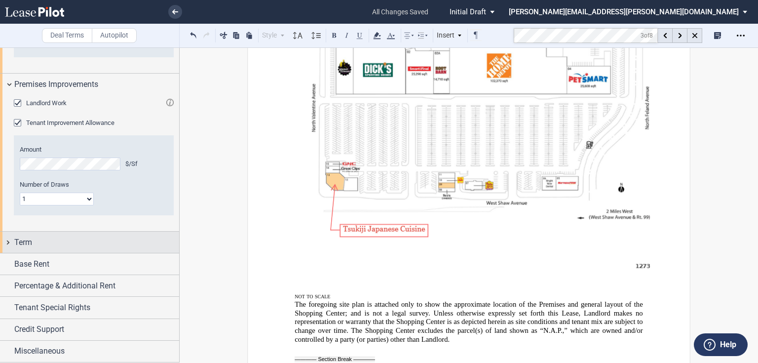
click at [62, 244] on div "Term" at bounding box center [96, 243] width 165 height 12
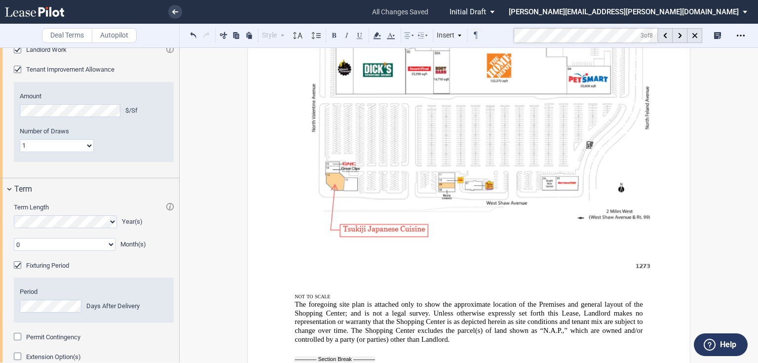
drag, startPoint x: 718, startPoint y: 233, endPoint x: 743, endPoint y: 239, distance: 25.0
click at [718, 233] on div "Deal Terms Autopilot Style (1) Section Normal Normal 8pt 9pt 10pt 10.5pt 11pt 1…" at bounding box center [379, 205] width 758 height 316
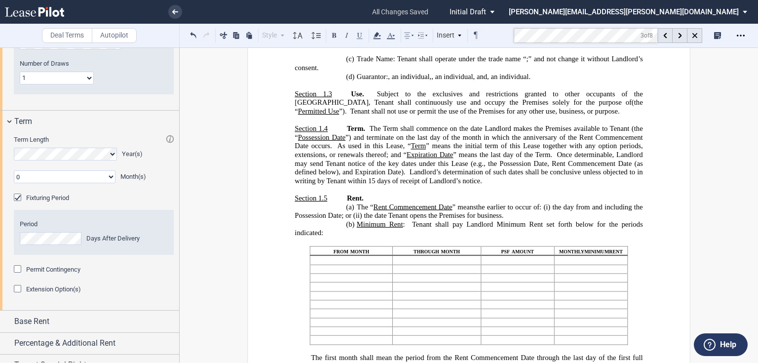
scroll to position [830, 0]
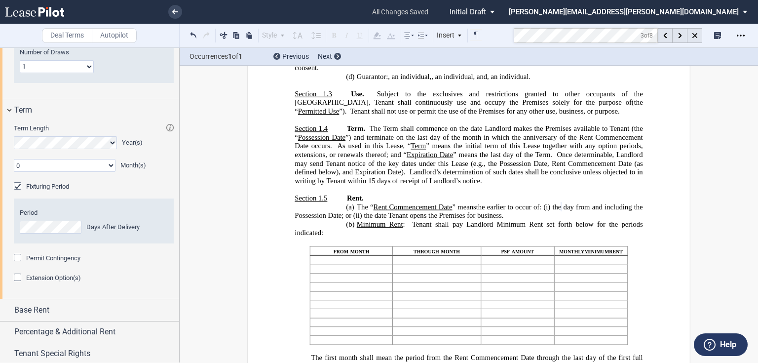
click at [512, 33] on md-toolbar "Deal Terms Autopilot Style (1) Section Normal Normal 8pt 9pt 10pt 10.5pt 11pt 1…" at bounding box center [379, 36] width 758 height 24
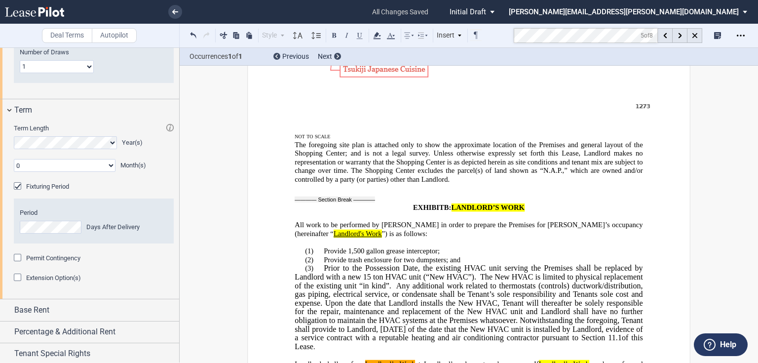
scroll to position [16415, 0]
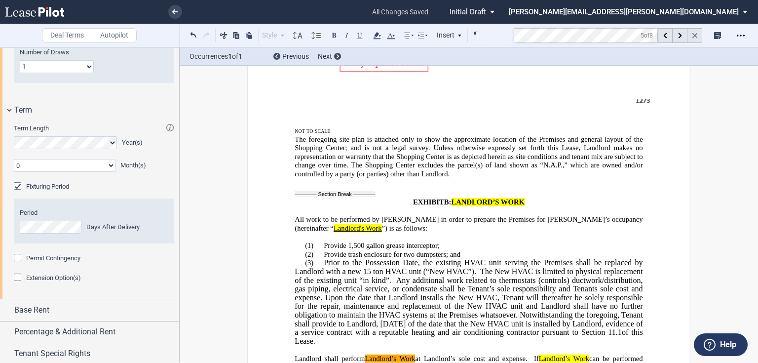
click at [698, 39] on div at bounding box center [695, 35] width 15 height 15
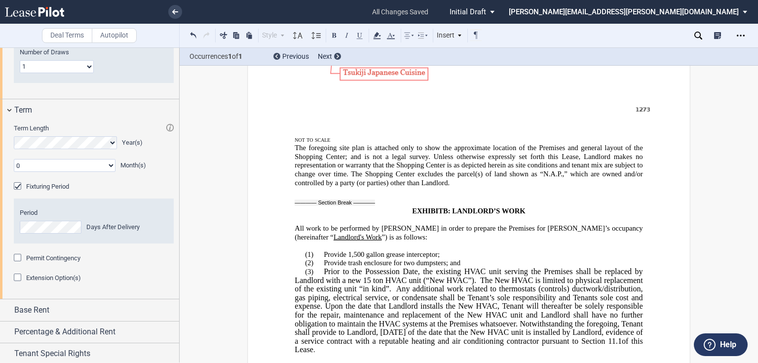
click at [698, 36] on icon at bounding box center [699, 36] width 8 height 8
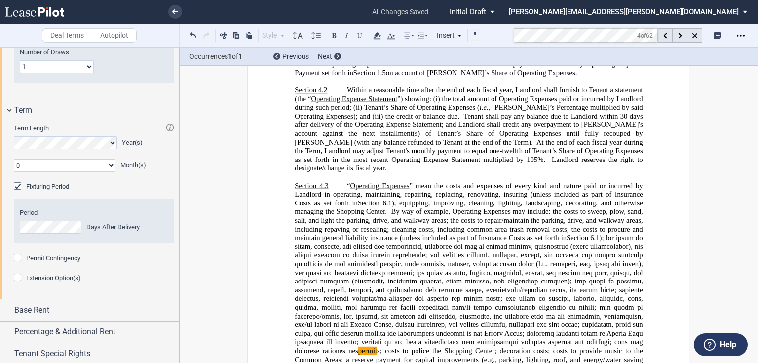
scroll to position [2727, 0]
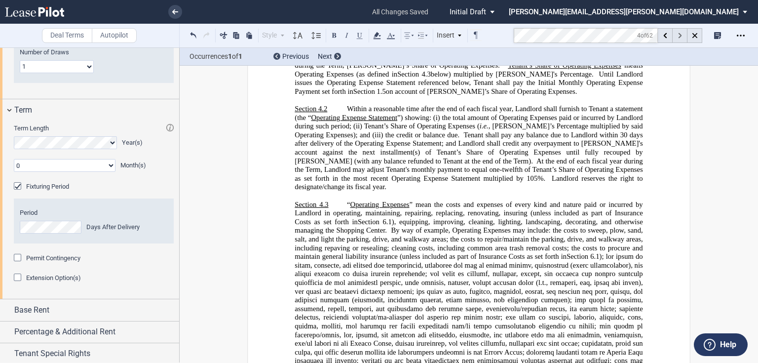
click at [680, 33] on icon at bounding box center [679, 35] width 3 height 5
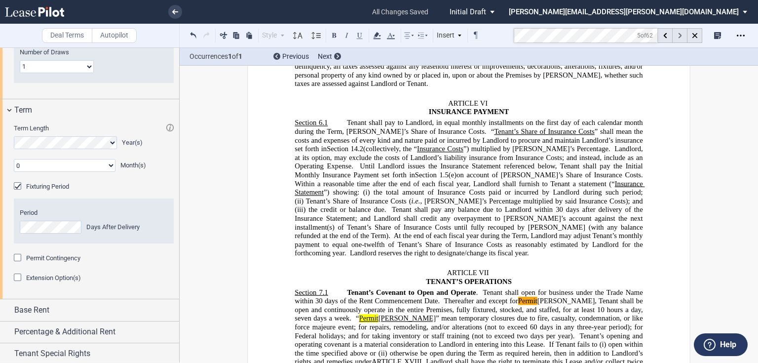
scroll to position [3602, 0]
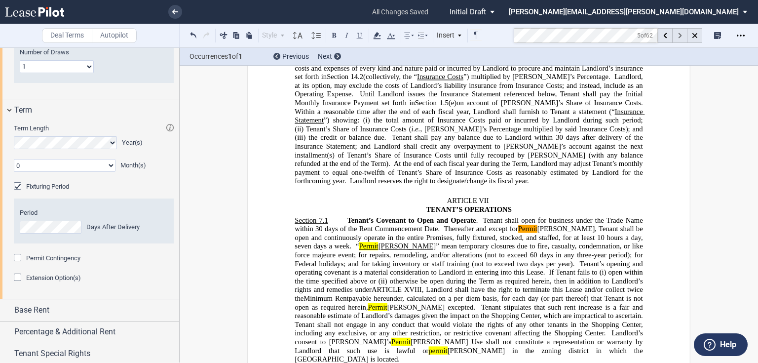
click at [680, 33] on icon at bounding box center [679, 35] width 3 height 5
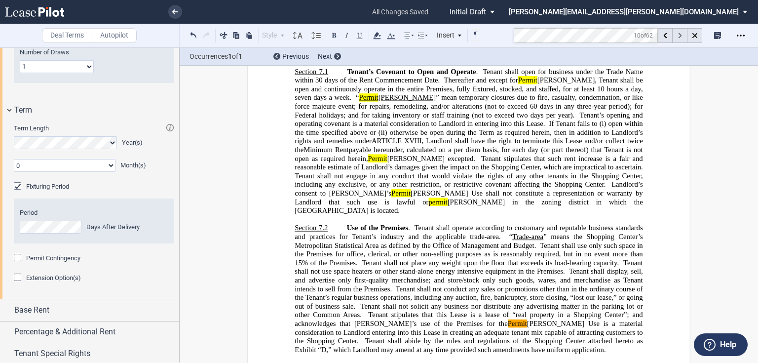
scroll to position [3837, 0]
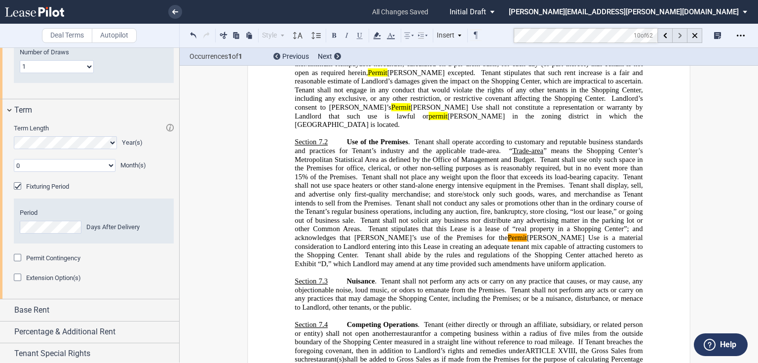
click at [680, 33] on icon at bounding box center [679, 35] width 3 height 5
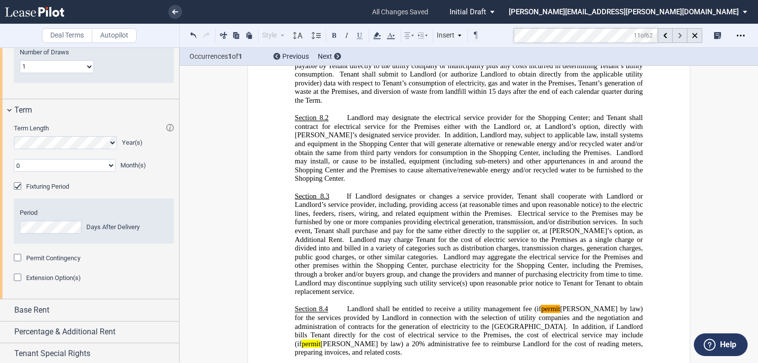
scroll to position [4580, 0]
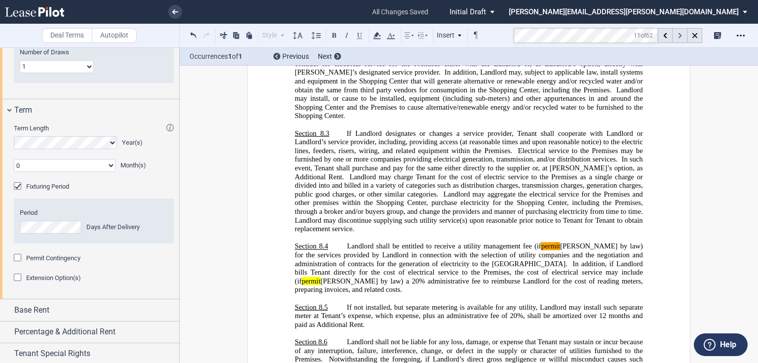
click at [680, 33] on icon at bounding box center [679, 35] width 3 height 5
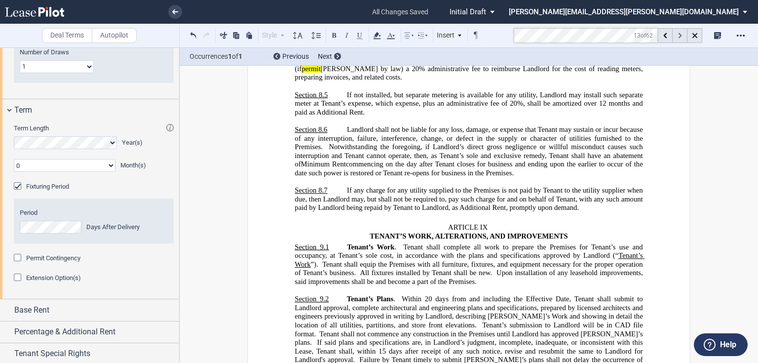
scroll to position [4914, 0]
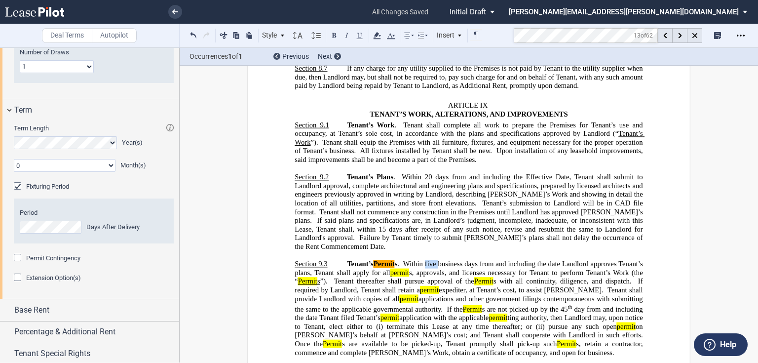
drag, startPoint x: 425, startPoint y: 172, endPoint x: 437, endPoint y: 174, distance: 13.0
click at [437, 260] on span "Within five business days from and including the date Landlord approves Tenant’…" at bounding box center [470, 273] width 350 height 26
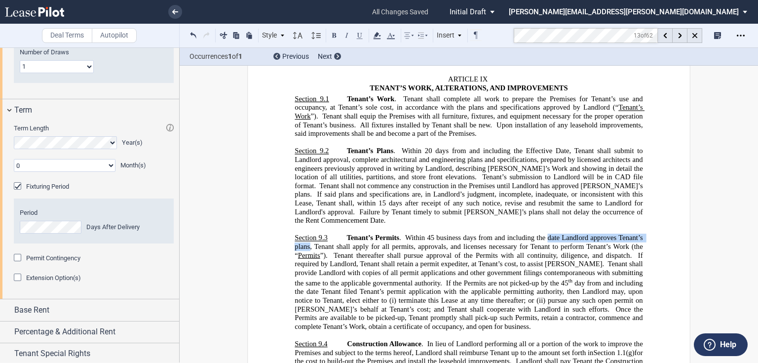
drag, startPoint x: 547, startPoint y: 174, endPoint x: 308, endPoint y: 182, distance: 239.1
click at [308, 234] on span "Within 45 business days from and including the date Landlord approves Tenant’s …" at bounding box center [470, 247] width 350 height 26
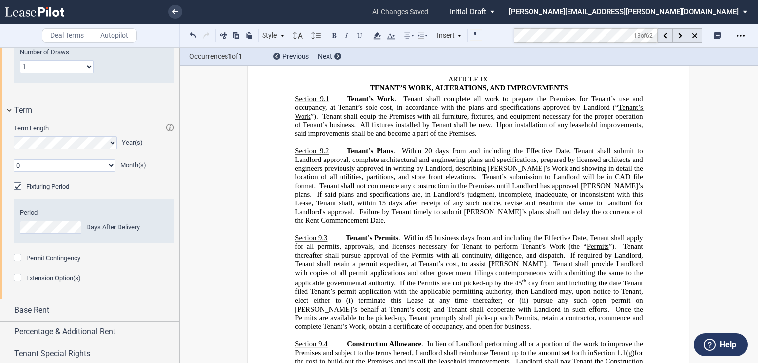
click at [561, 242] on span "Tenant thereafter shall pursue approval of the Permits with all continuity, dil…" at bounding box center [470, 250] width 350 height 17
